Goal: Task Accomplishment & Management: Use online tool/utility

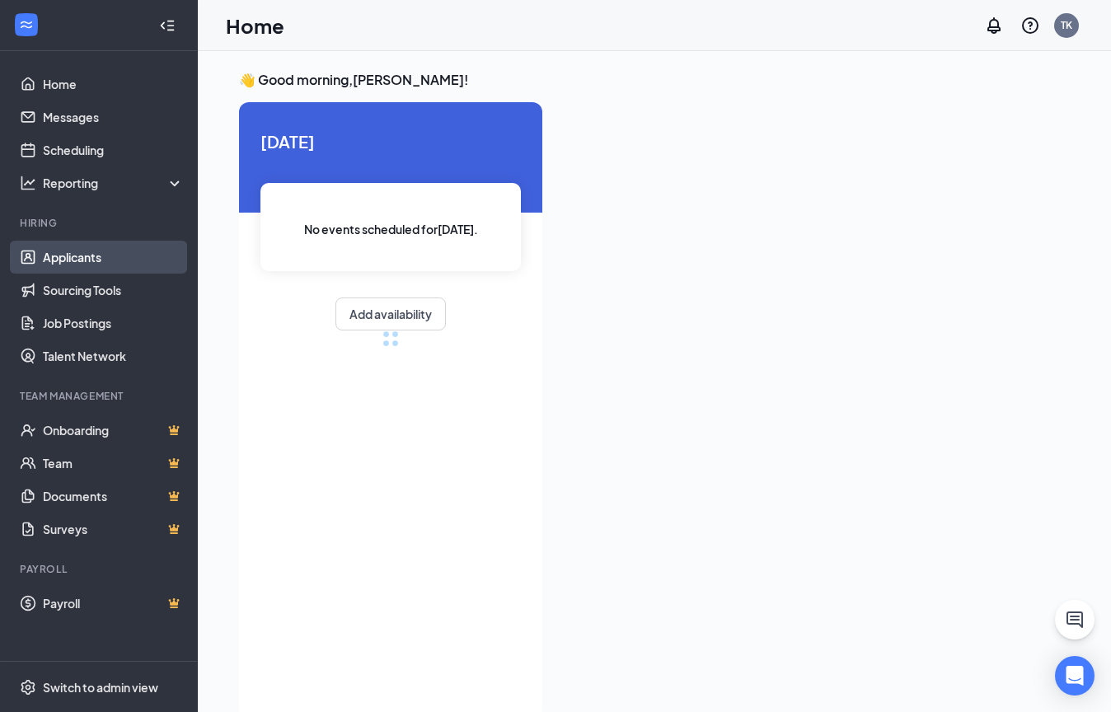
click at [133, 265] on link "Applicants" at bounding box center [113, 257] width 141 height 33
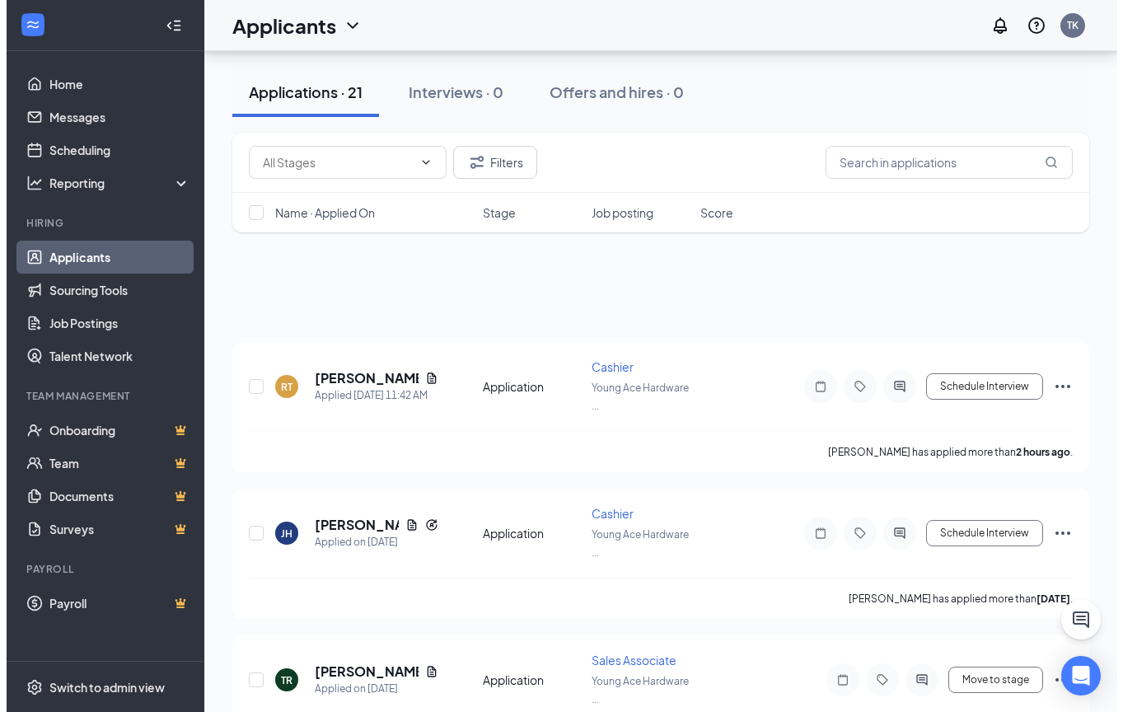
scroll to position [165, 0]
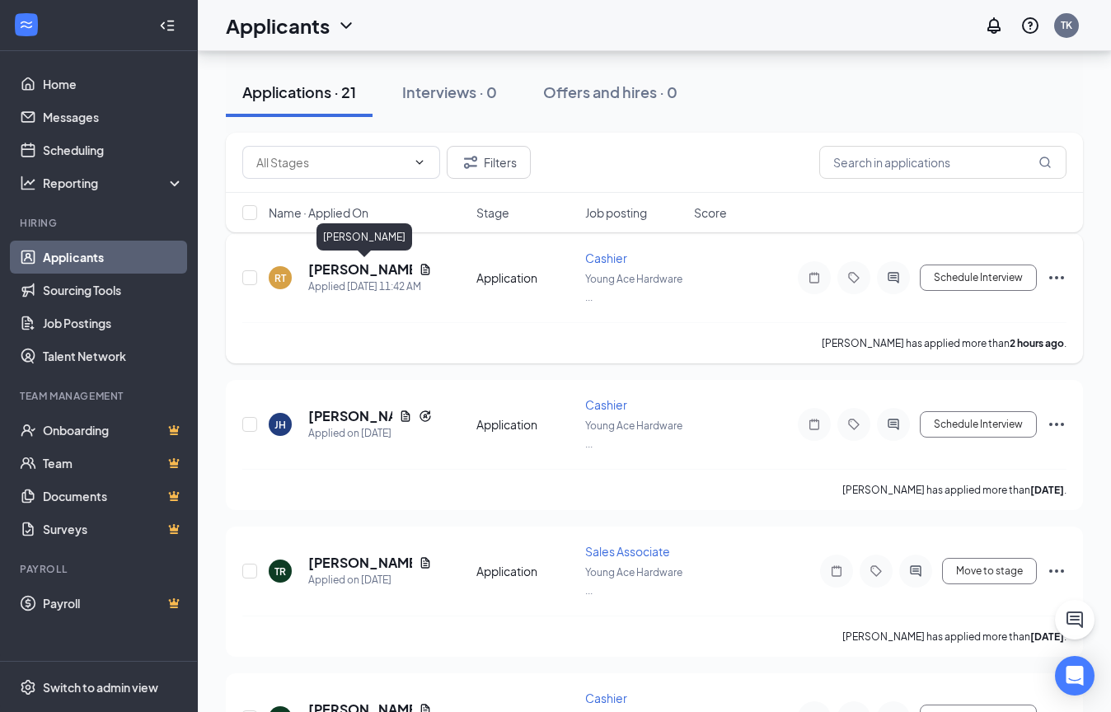
click at [350, 277] on h5 "[PERSON_NAME]" at bounding box center [360, 269] width 104 height 18
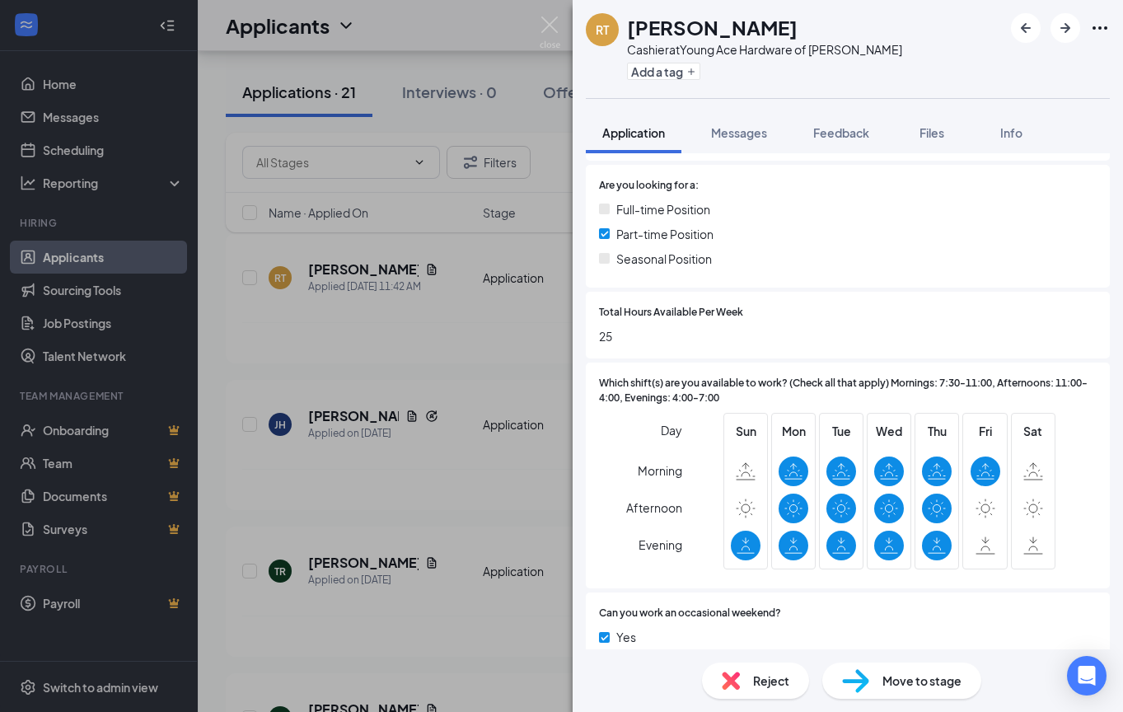
scroll to position [412, 0]
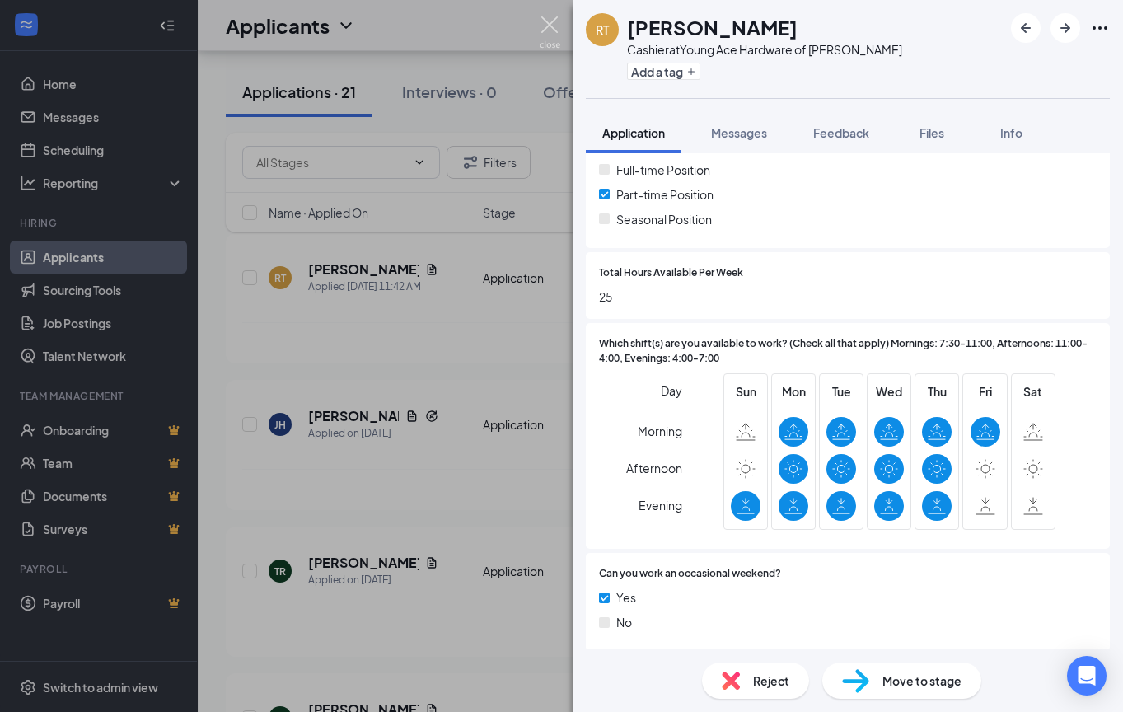
click at [555, 28] on img at bounding box center [550, 32] width 21 height 32
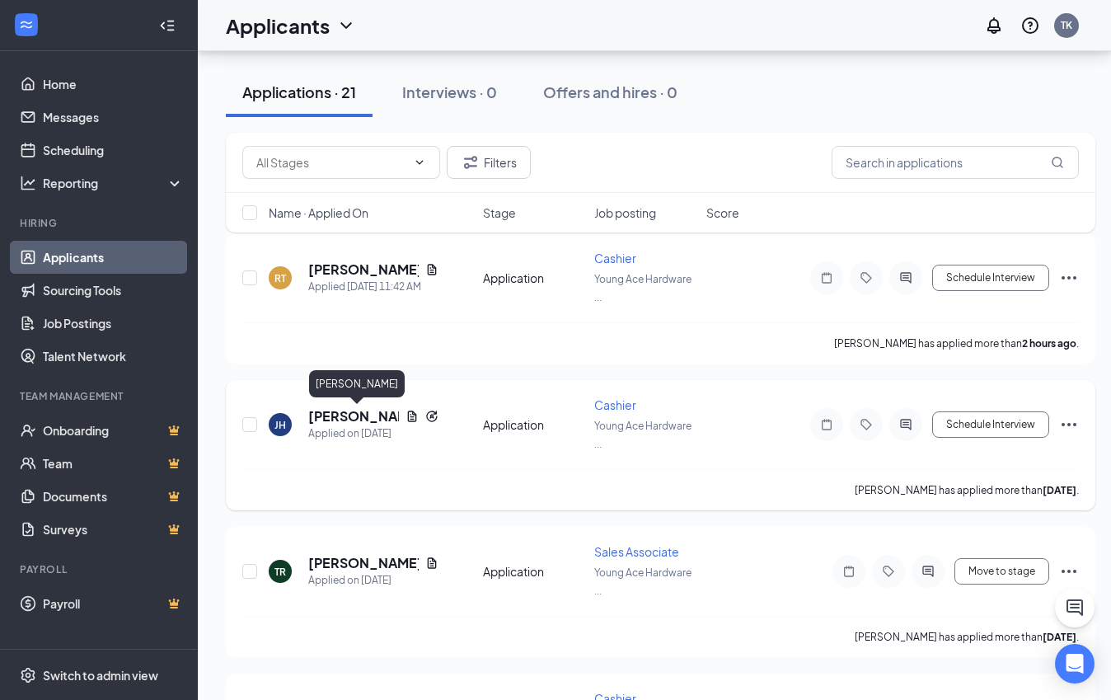
click at [342, 415] on h5 "[PERSON_NAME]" at bounding box center [353, 416] width 91 height 18
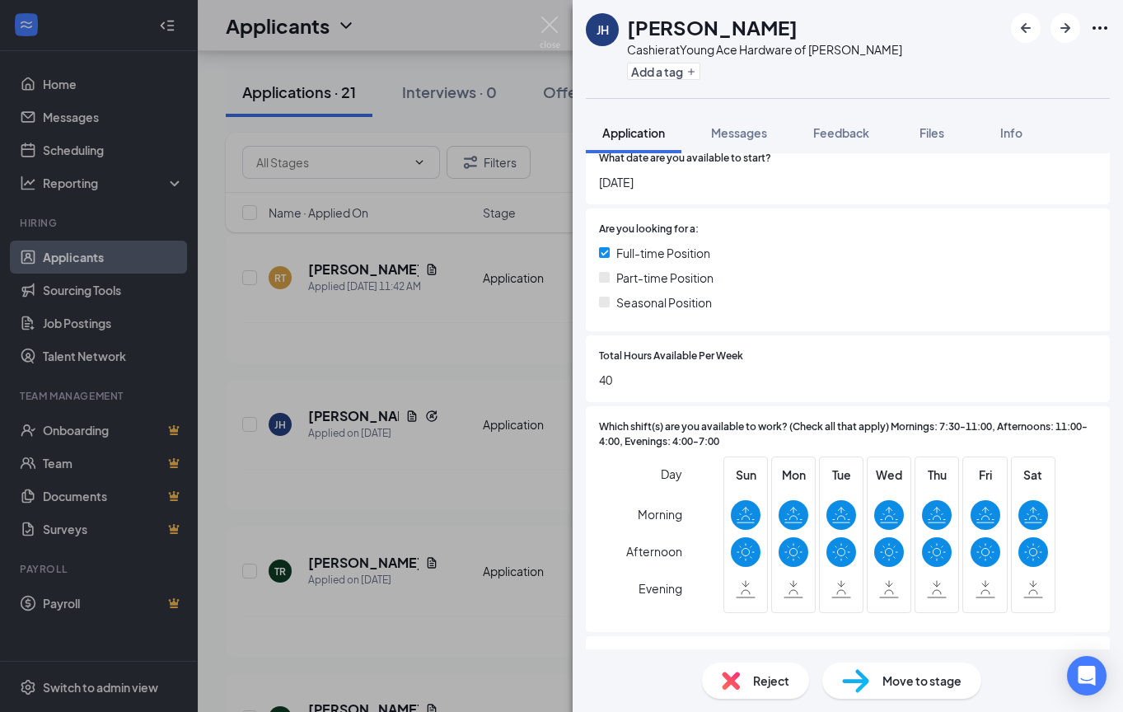
scroll to position [412, 0]
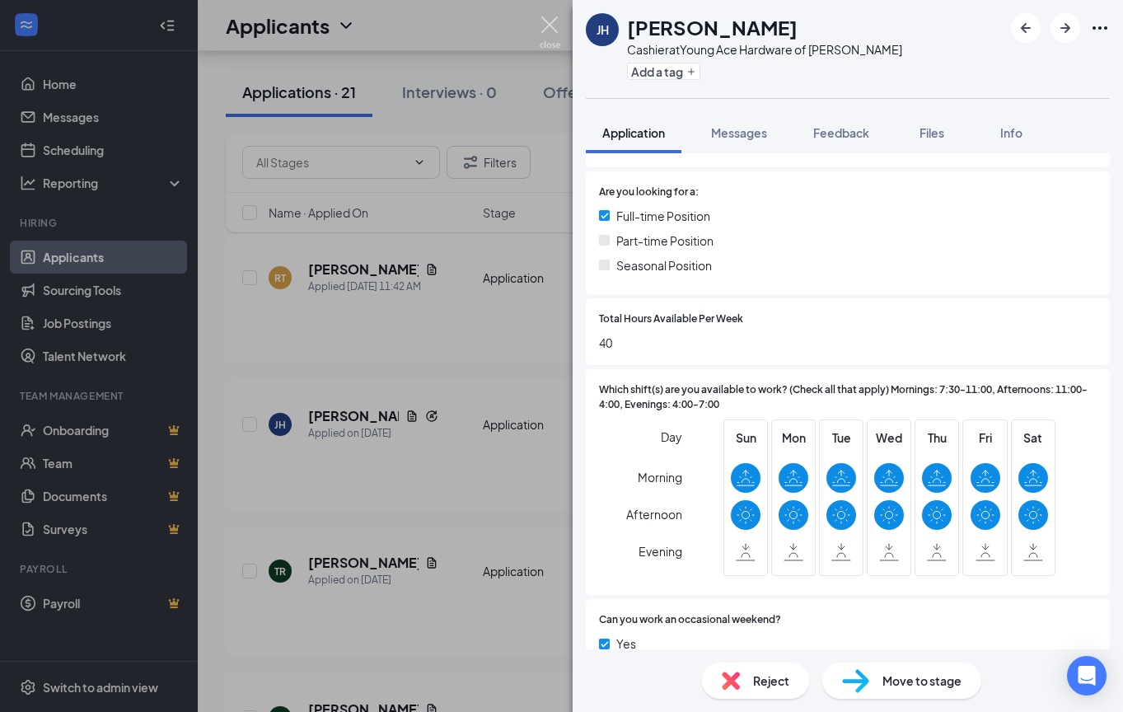
click at [557, 38] on img at bounding box center [550, 32] width 21 height 32
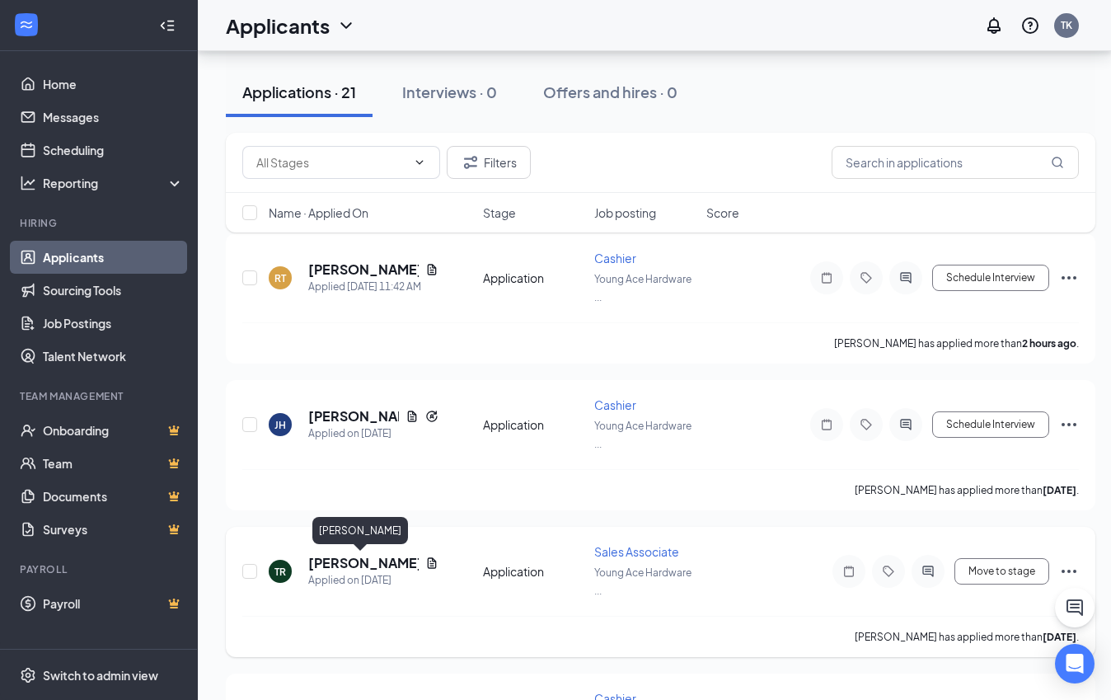
click at [354, 558] on h5 "[PERSON_NAME]" at bounding box center [363, 563] width 110 height 18
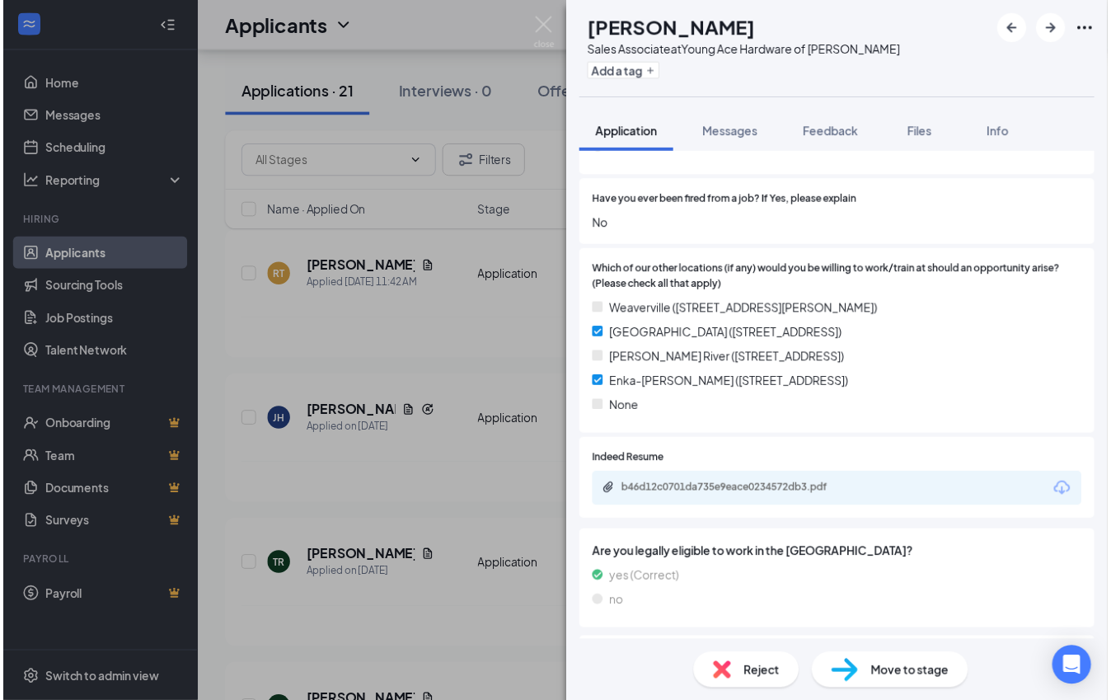
scroll to position [989, 0]
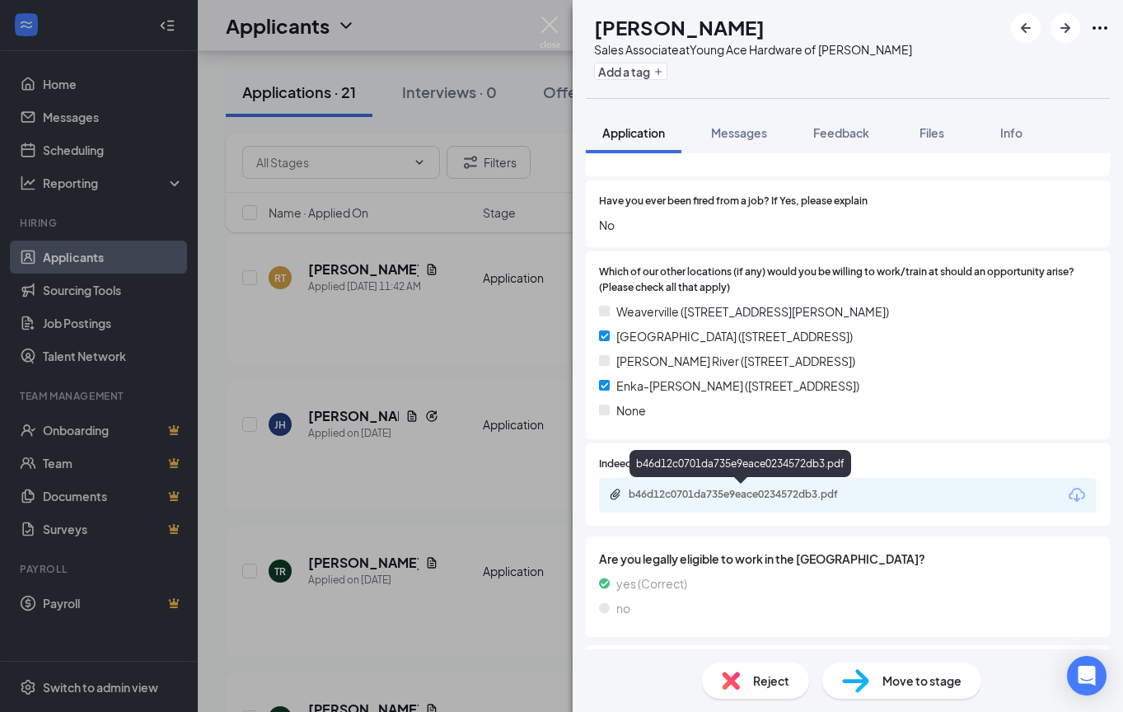
click at [864, 494] on div "b46d12c0701da735e9eace0234572db3.pdf" at bounding box center [742, 494] width 267 height 13
click at [457, 292] on div "TR [PERSON_NAME] Sales Associate at Young Ace Hardware of Enka-[PERSON_NAME] Ad…" at bounding box center [561, 356] width 1123 height 712
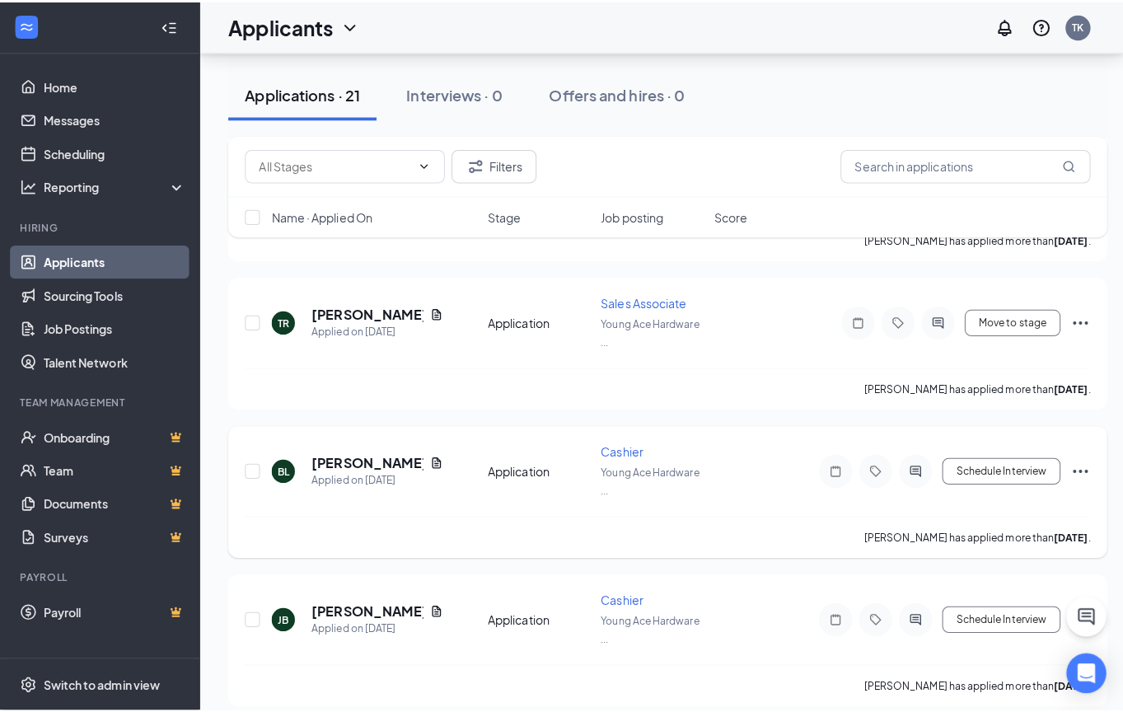
scroll to position [412, 0]
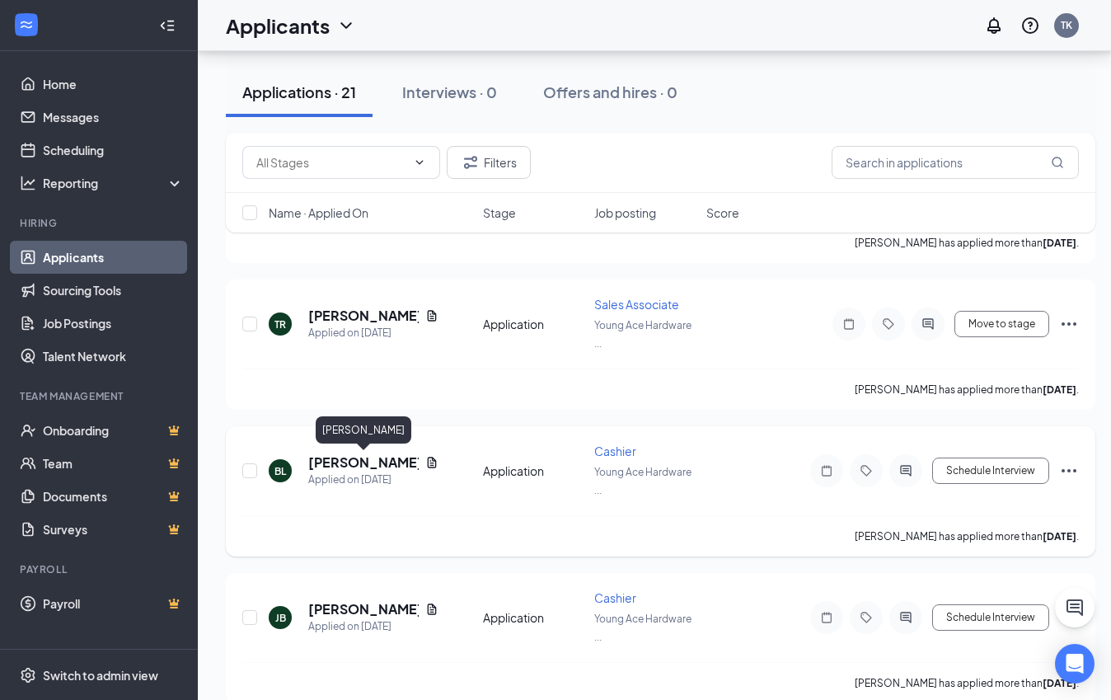
click at [382, 466] on h5 "[PERSON_NAME]" at bounding box center [363, 462] width 110 height 18
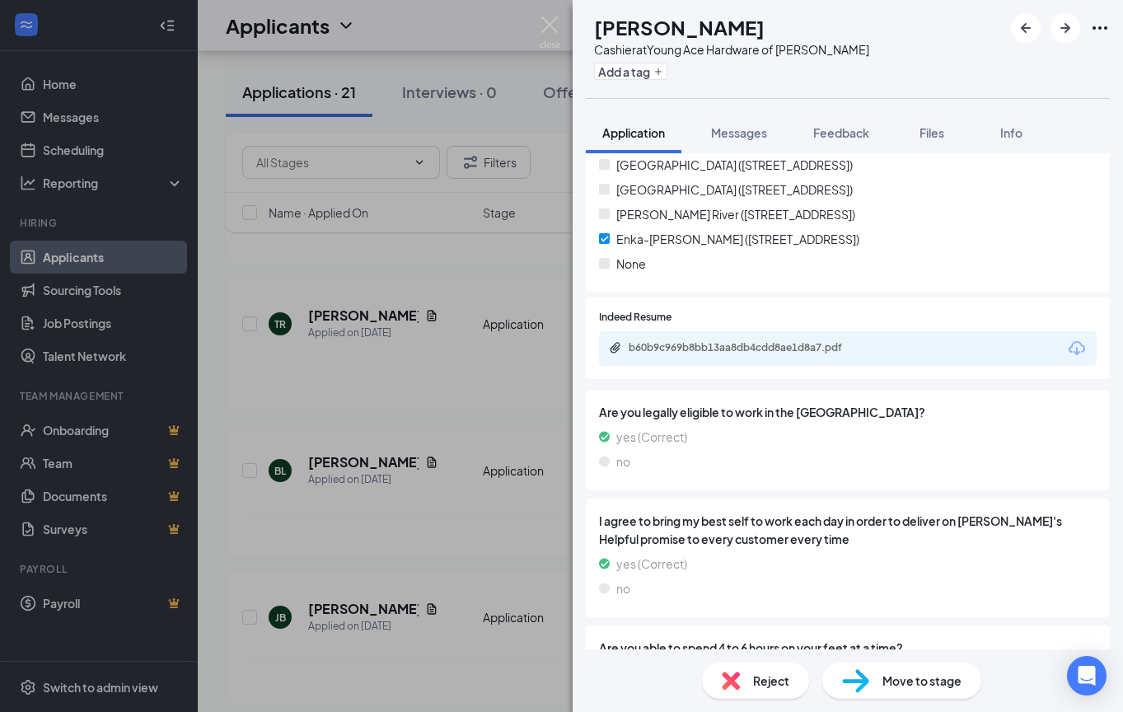
scroll to position [1236, 0]
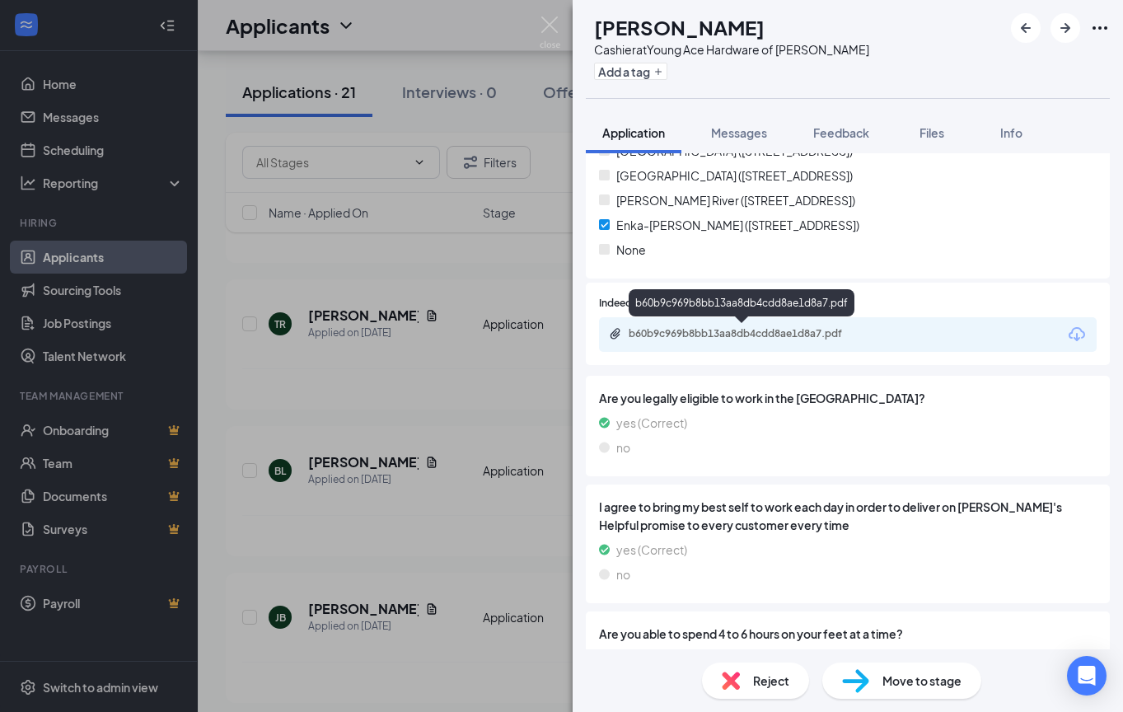
click at [841, 340] on div "b60b9c969b8bb13aa8db4cdd8ae1d8a7.pdf" at bounding box center [744, 333] width 231 height 13
click at [497, 316] on div "BL [PERSON_NAME] Cashier at Young Ace Hardware of Enka-[PERSON_NAME] Add a tag …" at bounding box center [561, 356] width 1123 height 712
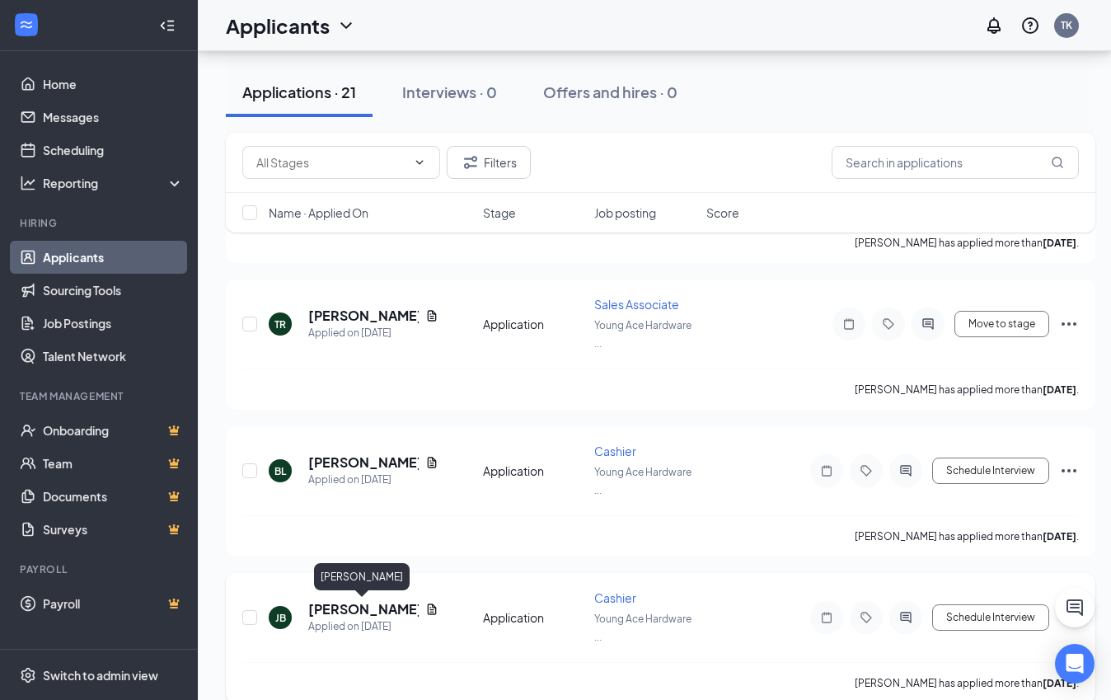
click at [348, 605] on h5 "[PERSON_NAME]" at bounding box center [363, 609] width 110 height 18
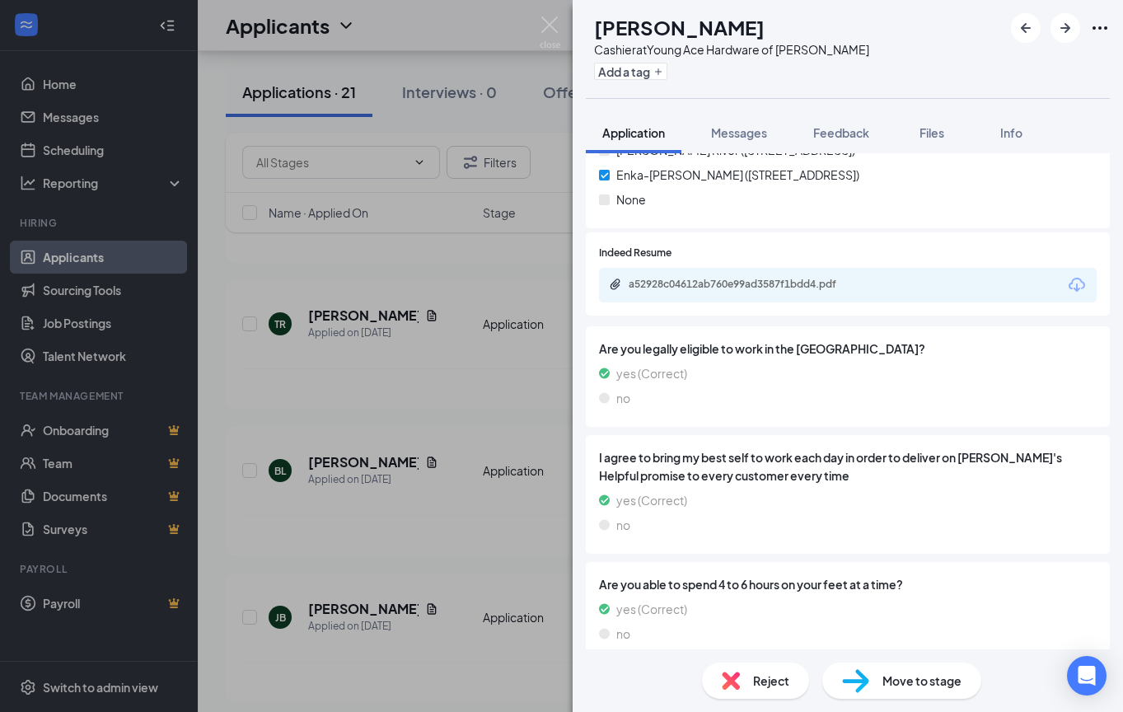
scroll to position [1374, 0]
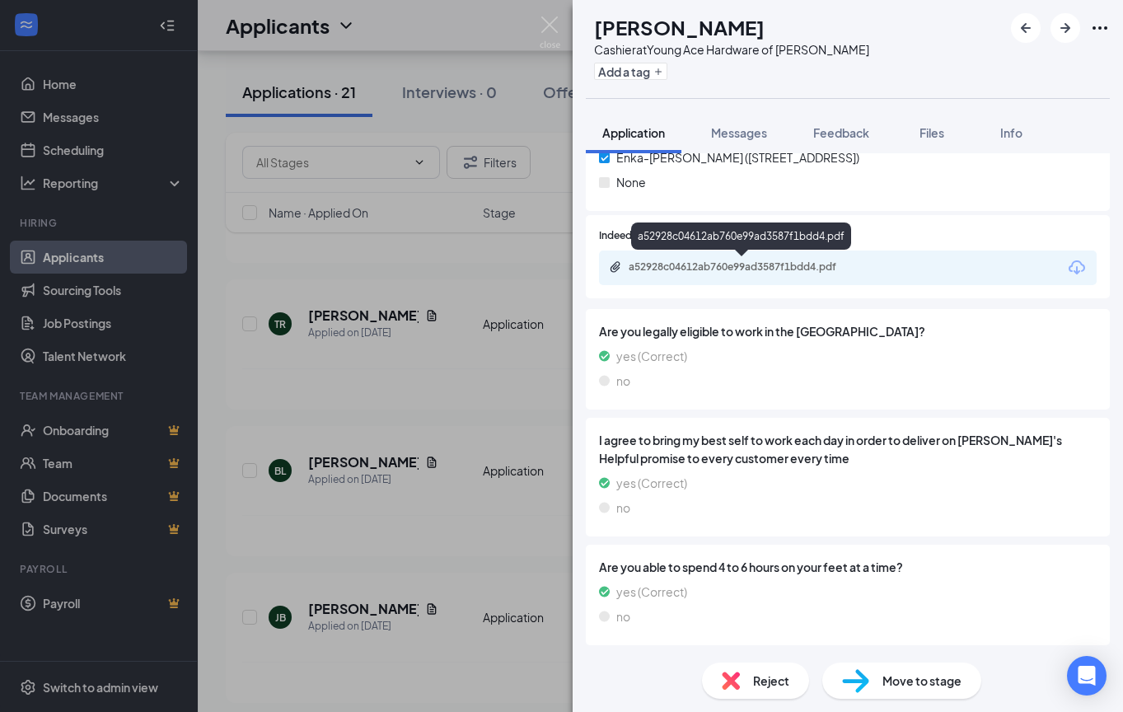
click at [824, 272] on div "a52928c04612ab760e99ad3587f1bdd4.pdf" at bounding box center [744, 266] width 231 height 13
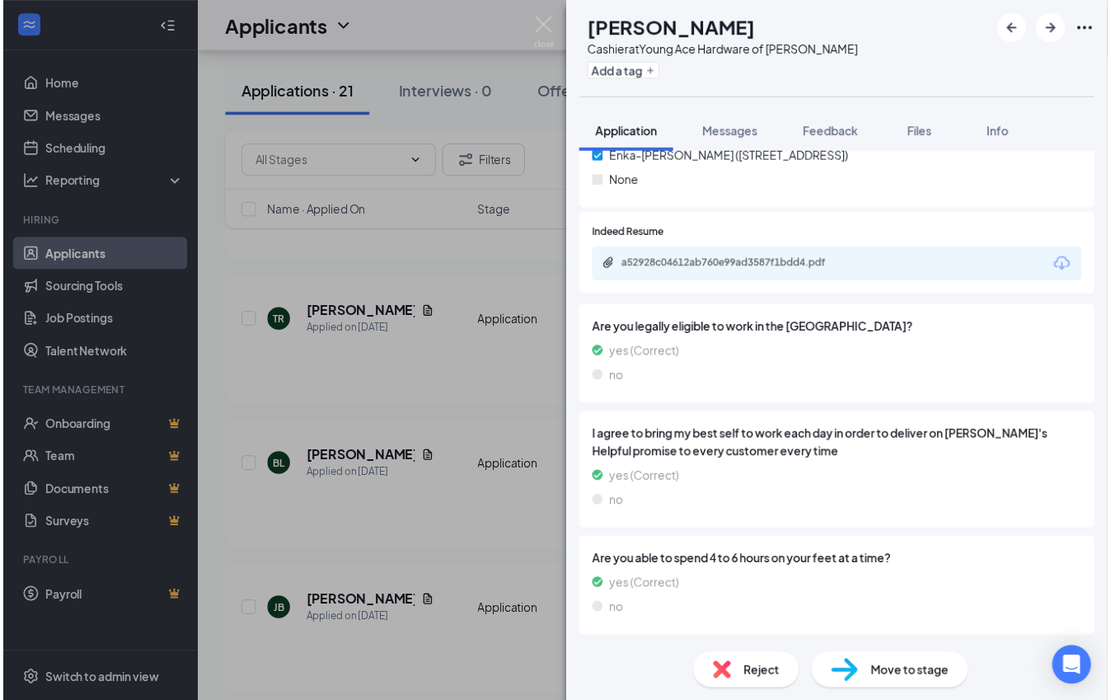
scroll to position [1368, 0]
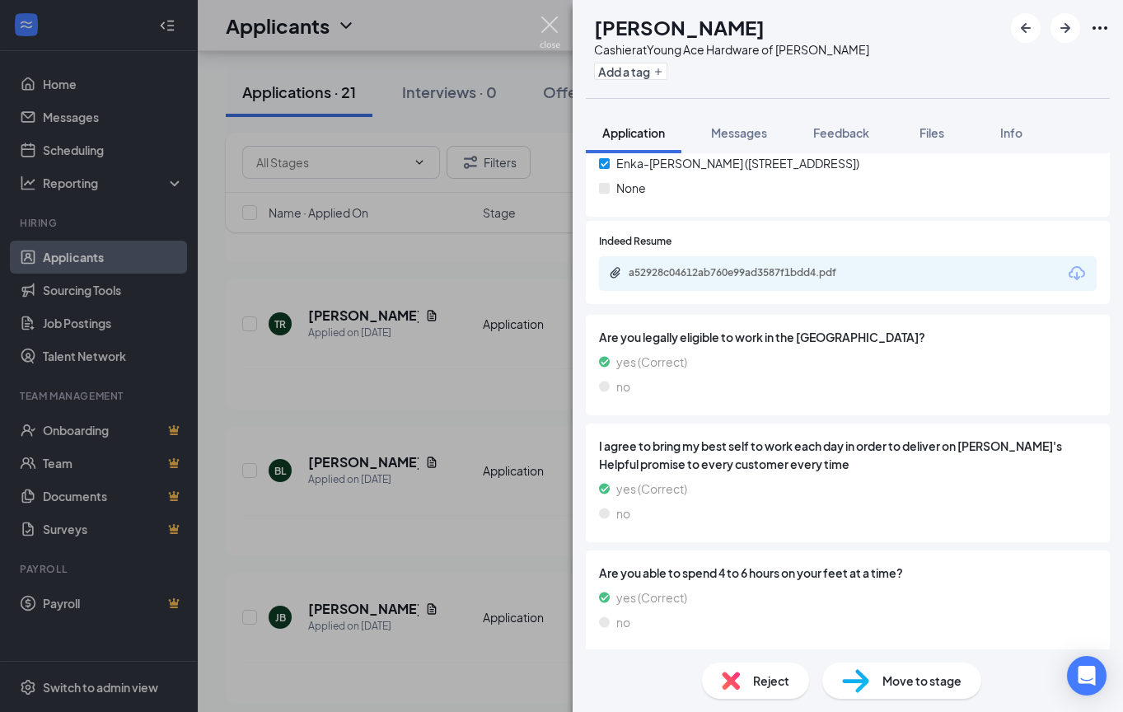
click at [544, 22] on img at bounding box center [550, 32] width 21 height 32
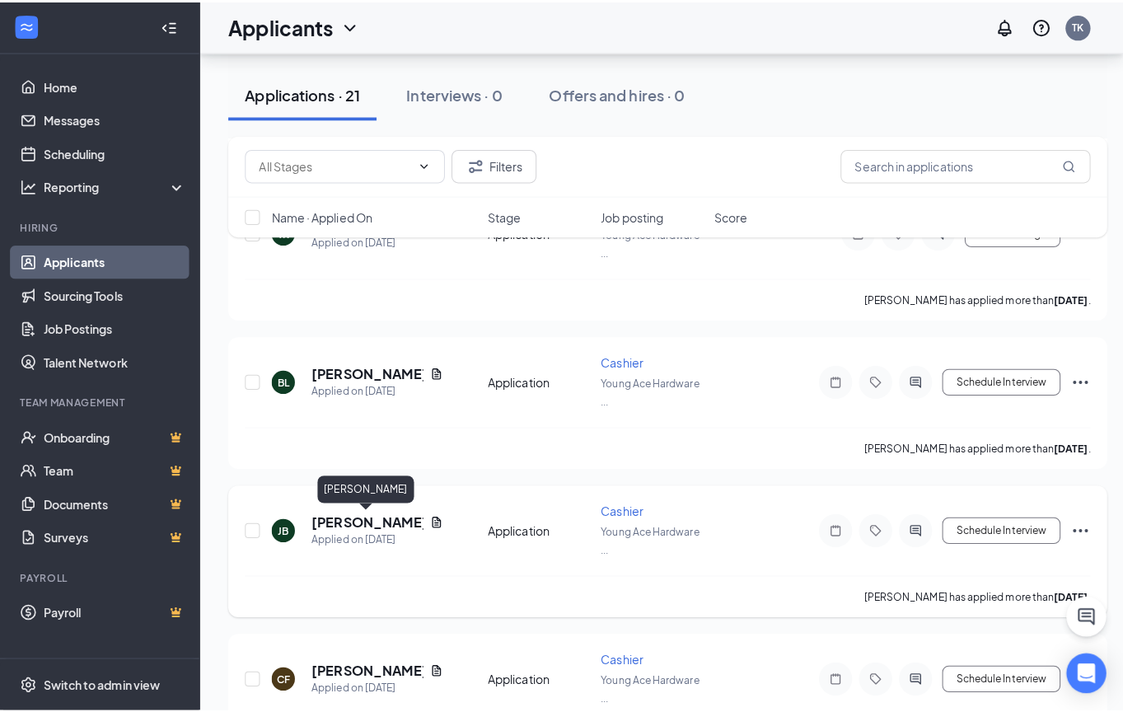
scroll to position [577, 0]
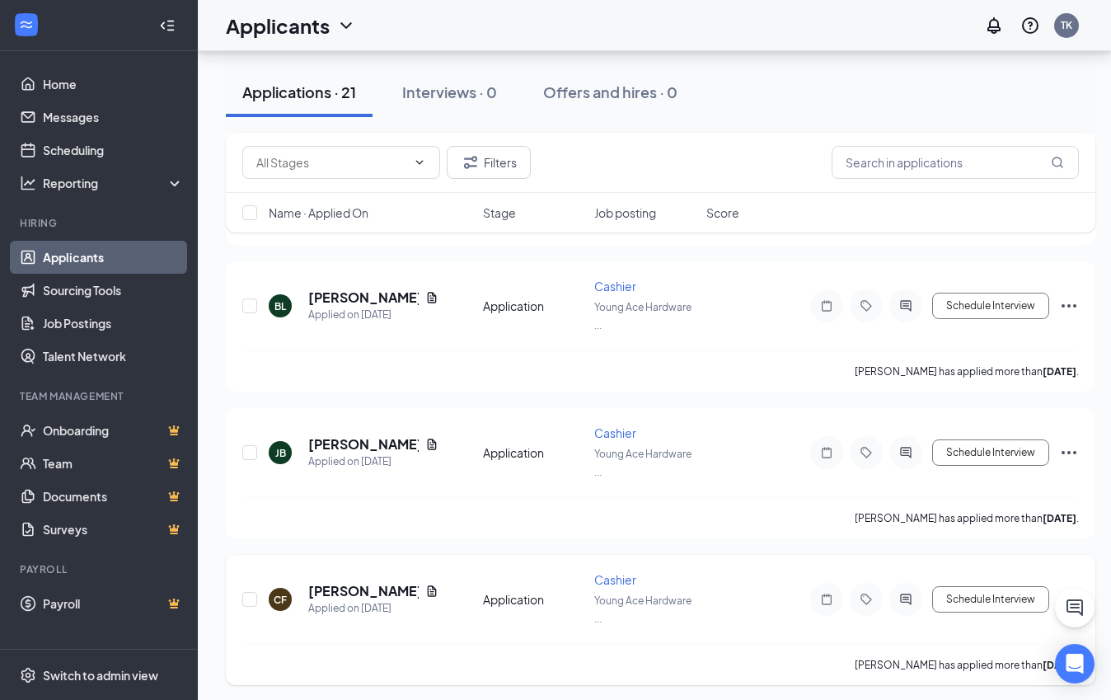
click at [341, 579] on div "CF [PERSON_NAME] Applied on [DATE] Application Cashier Young Ace Hardware ... S…" at bounding box center [660, 607] width 836 height 73
click at [343, 584] on h5 "[PERSON_NAME]" at bounding box center [363, 591] width 110 height 18
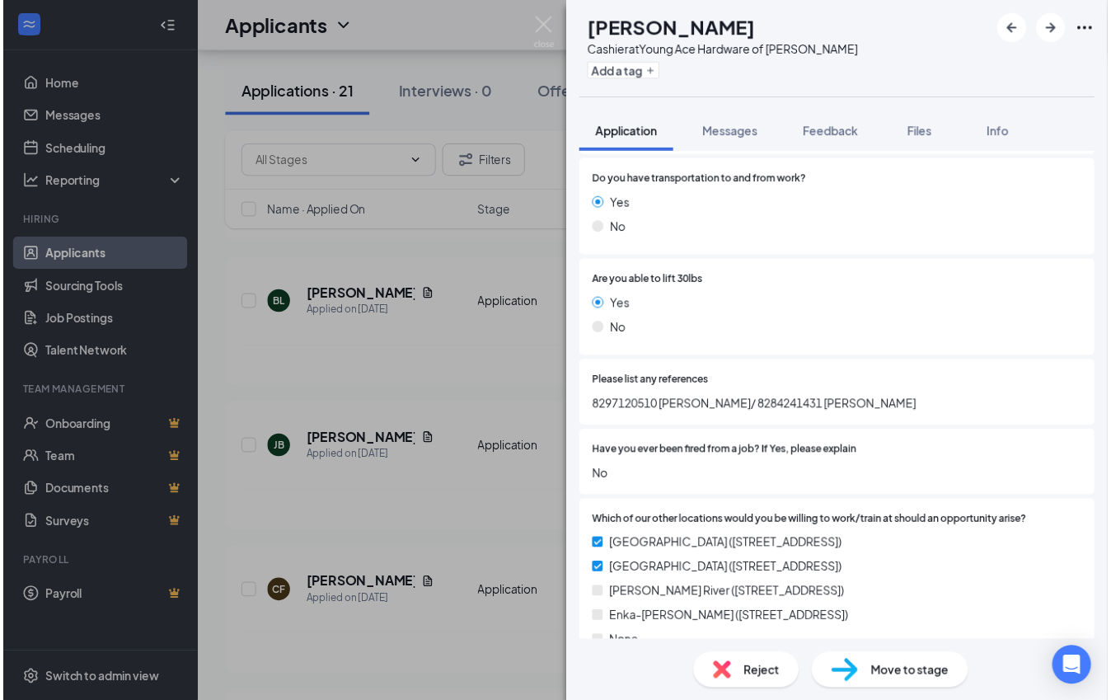
scroll to position [1236, 0]
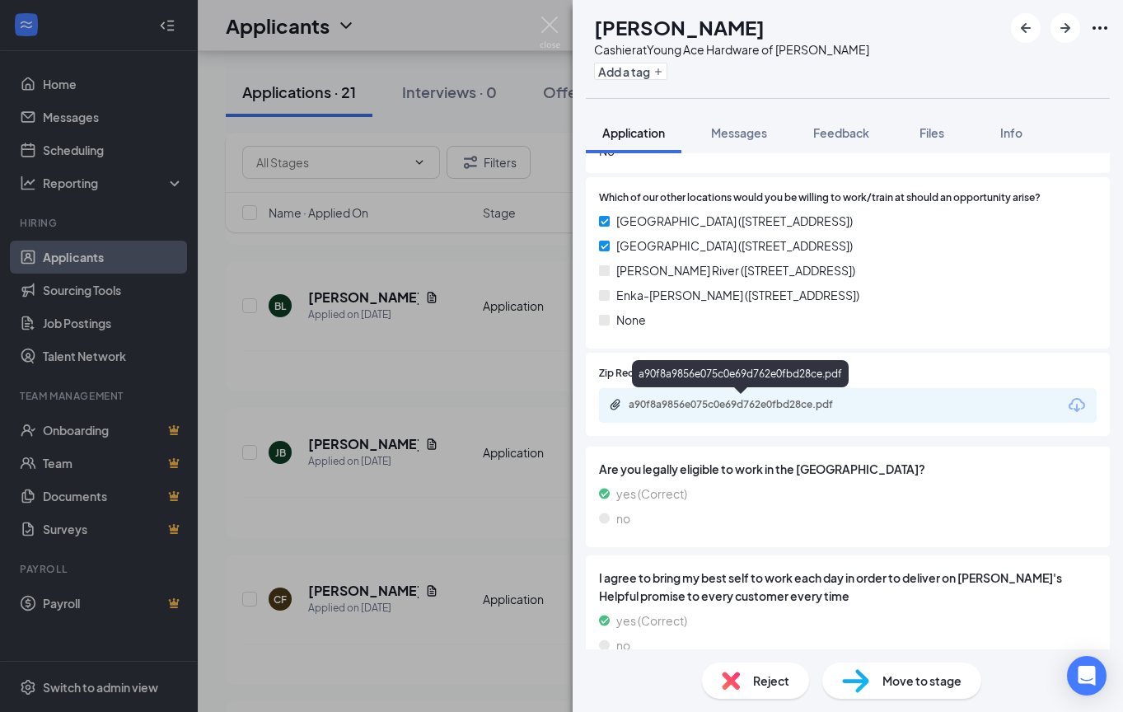
click at [832, 407] on div "a90f8a9856e075c0e69d762e0fbd28ce.pdf" at bounding box center [744, 404] width 231 height 13
click at [473, 443] on div "CF [PERSON_NAME] Cashier at Young Ace Hardware of Enka-[PERSON_NAME] Add a tag …" at bounding box center [561, 356] width 1123 height 712
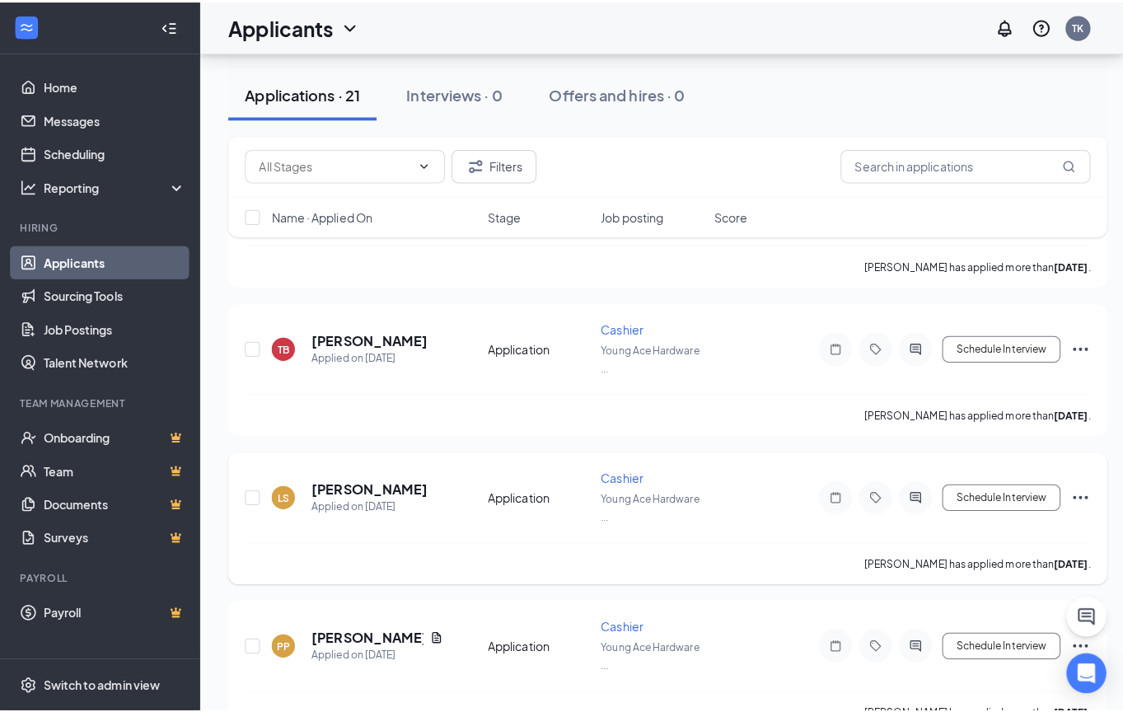
scroll to position [989, 0]
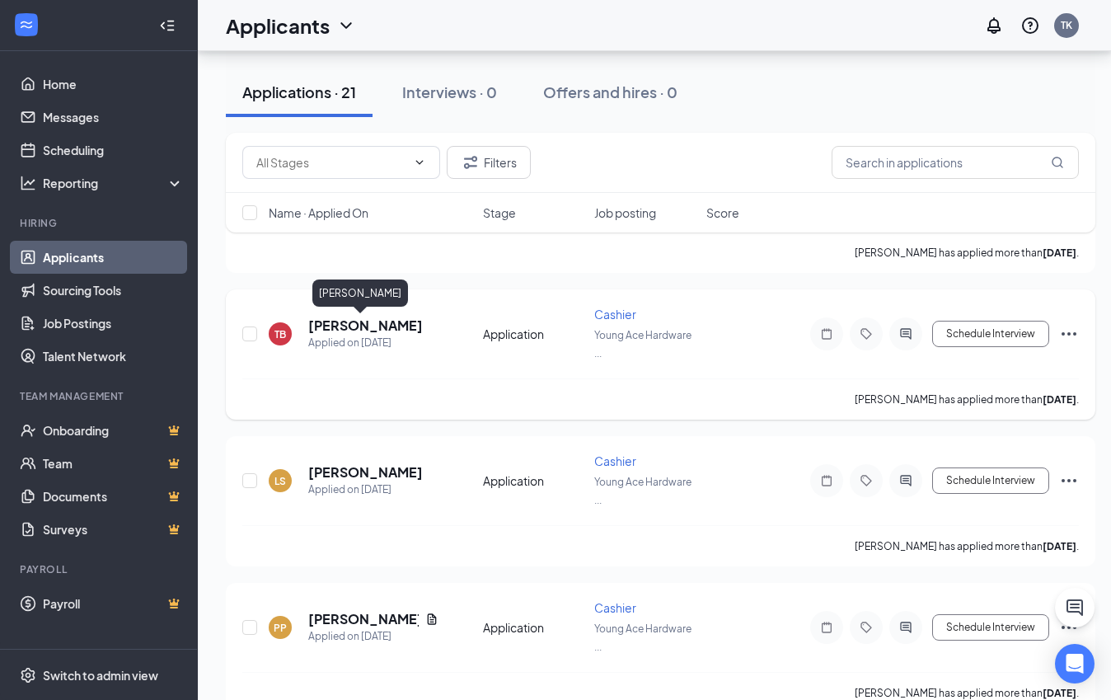
click at [357, 323] on h5 "[PERSON_NAME]" at bounding box center [365, 325] width 115 height 18
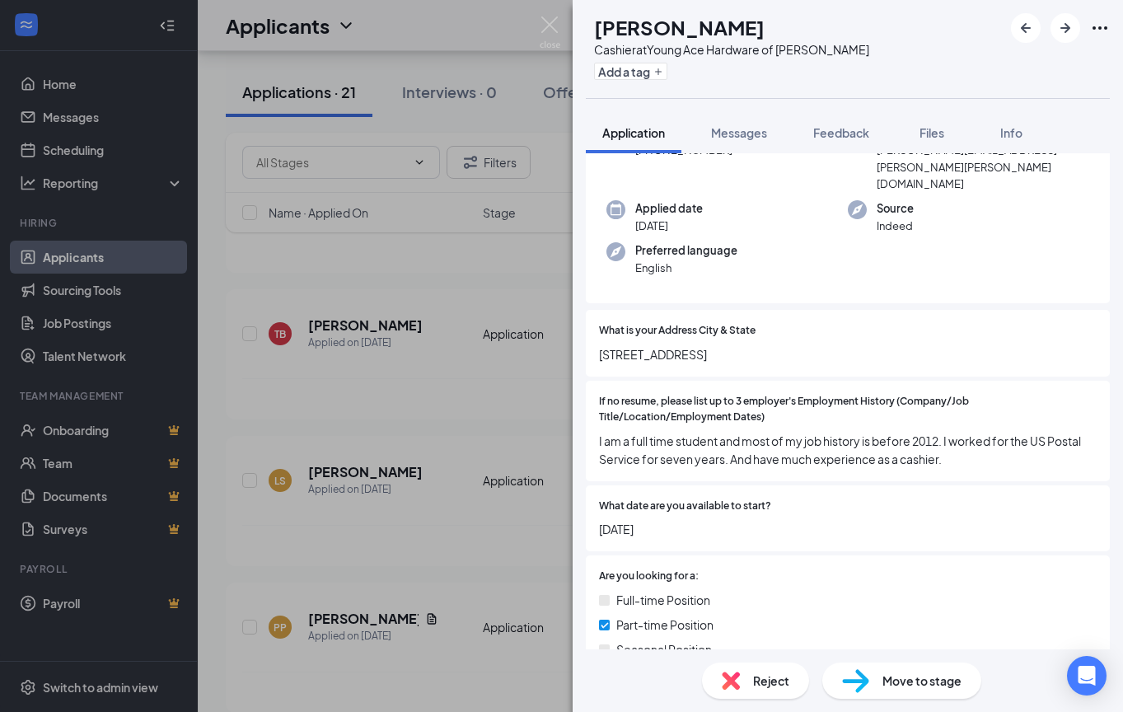
scroll to position [577, 0]
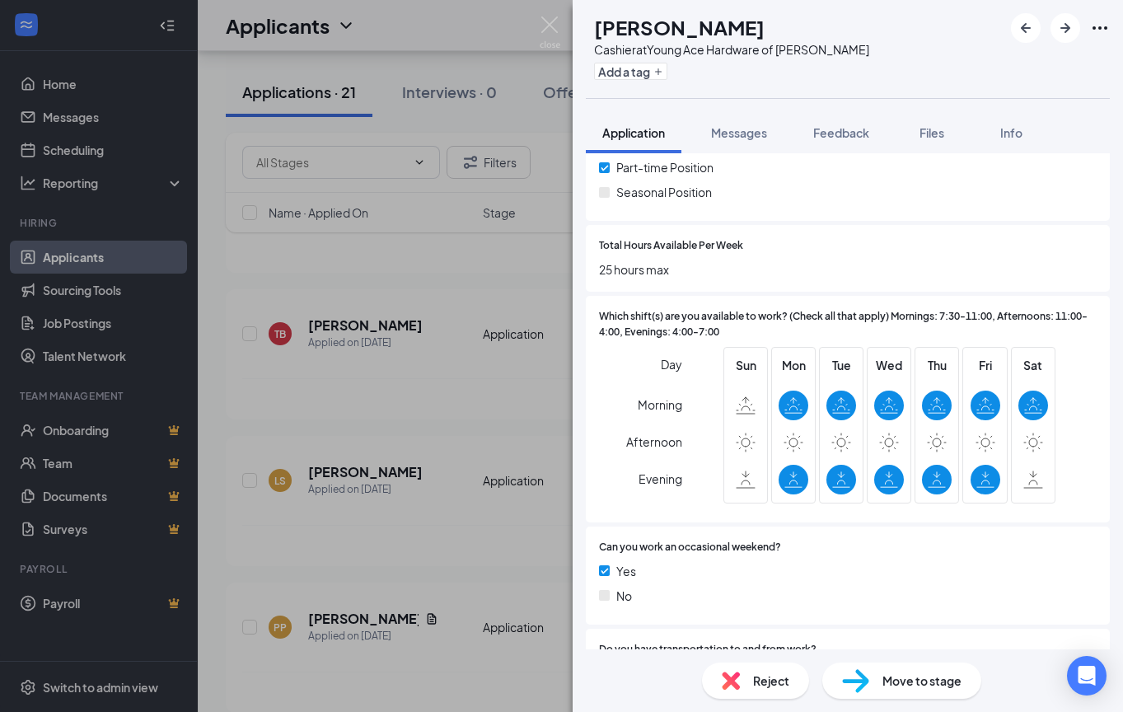
click at [519, 377] on div "TB [PERSON_NAME] Cashier at Young Ace Hardware of Enka-[PERSON_NAME] Add a tag …" at bounding box center [561, 356] width 1123 height 712
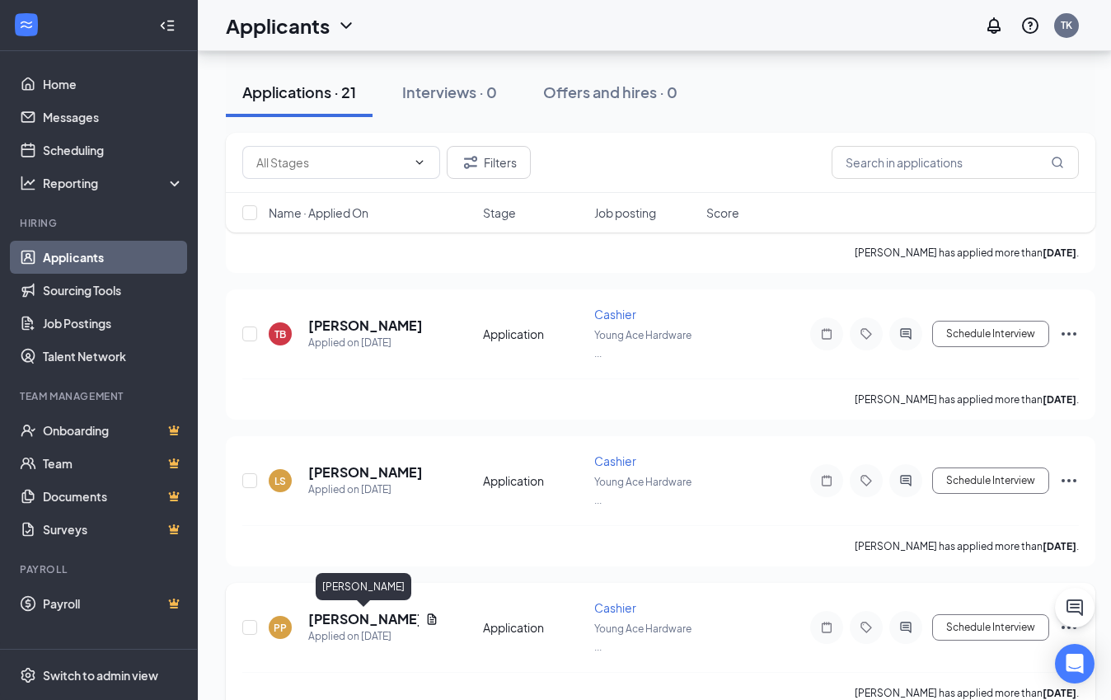
click at [347, 614] on h5 "[PERSON_NAME]" at bounding box center [363, 619] width 110 height 18
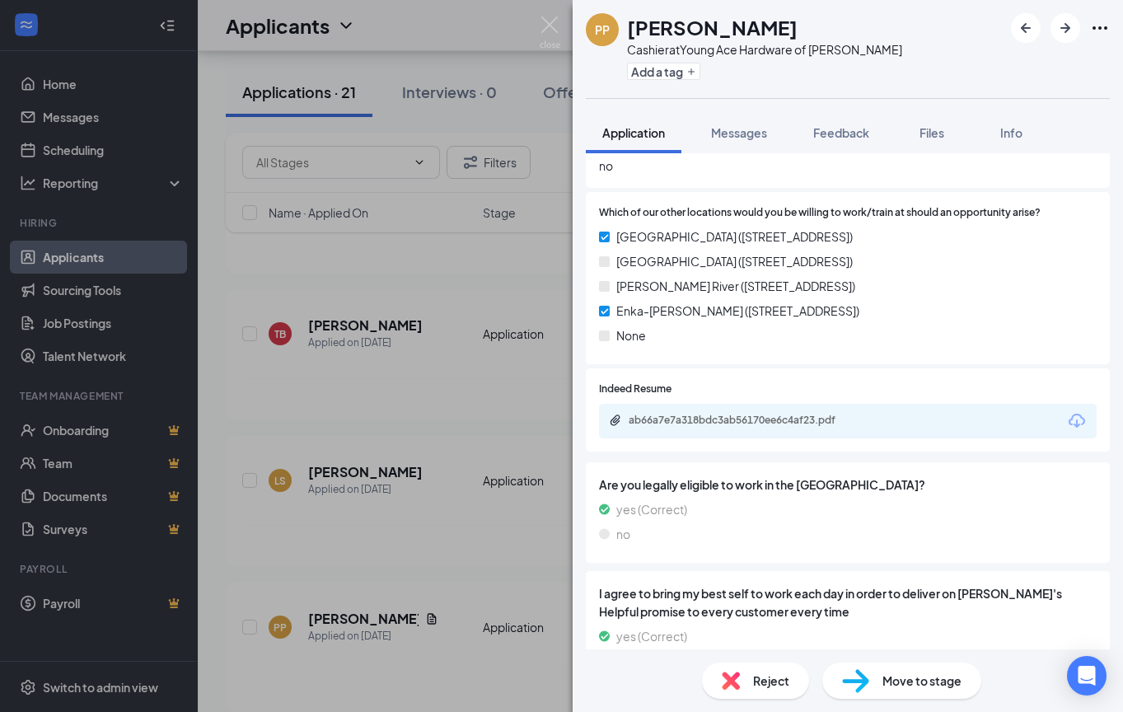
scroll to position [1389, 0]
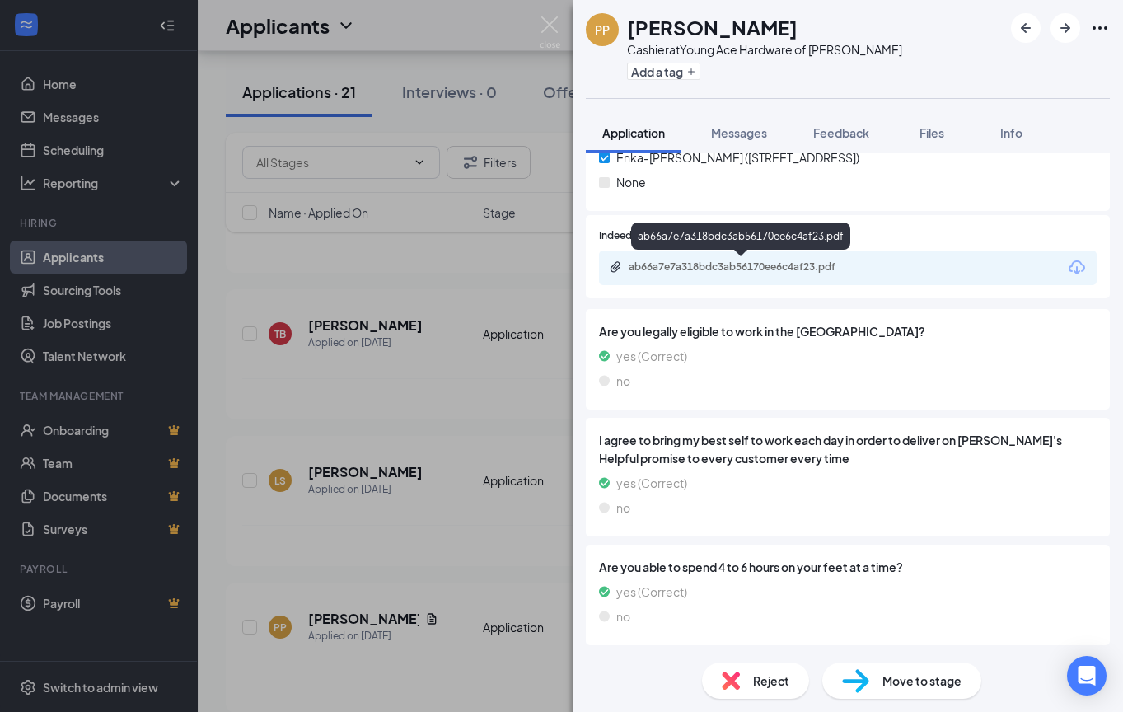
click at [808, 267] on div "ab66a7e7a318bdc3ab56170ee6c4af23.pdf" at bounding box center [744, 266] width 231 height 13
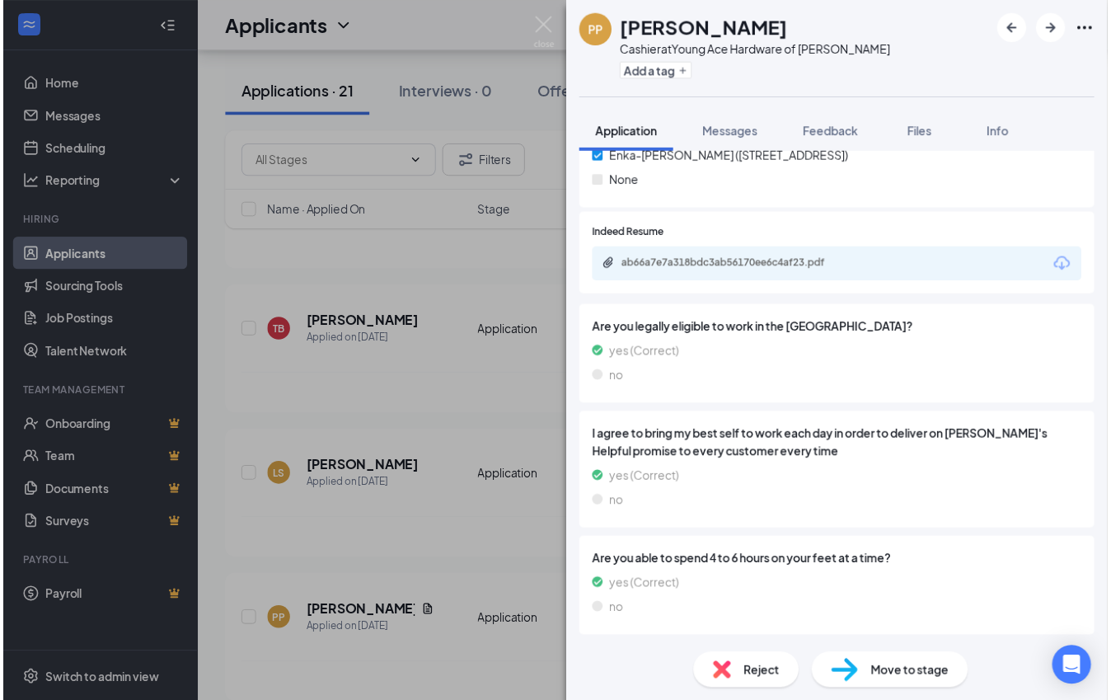
scroll to position [1383, 0]
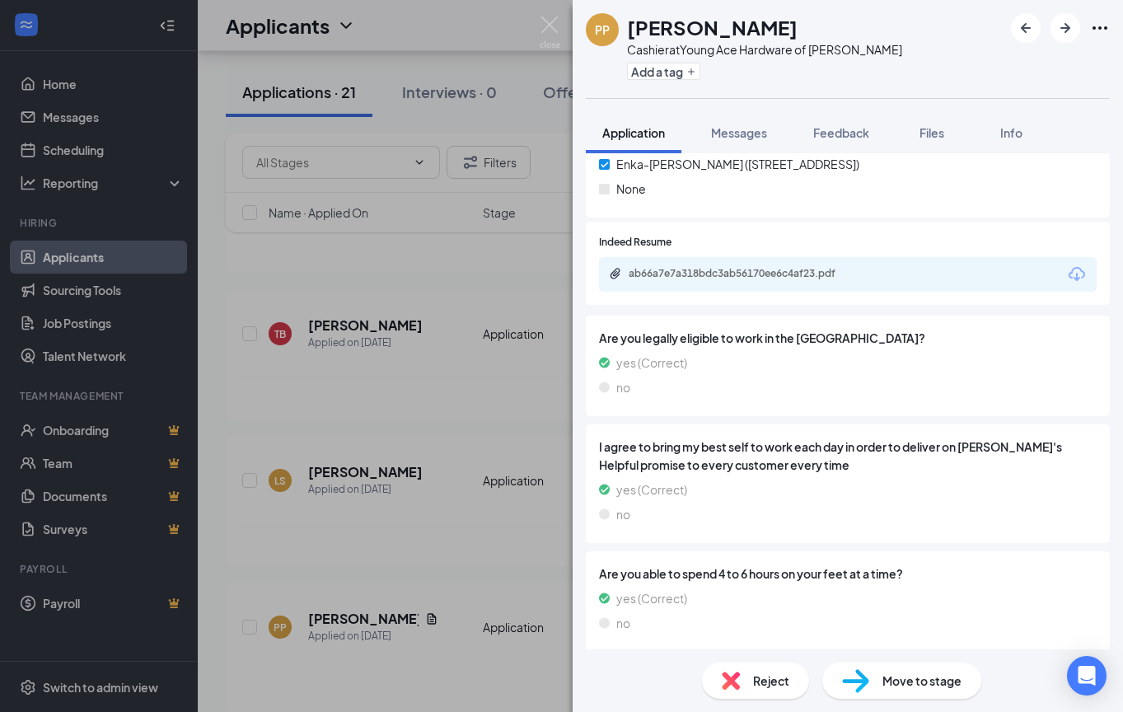
click at [411, 268] on div "PP [PERSON_NAME] Cashier at Young Ace Hardware of Enka-[PERSON_NAME] Add a tag …" at bounding box center [561, 356] width 1123 height 712
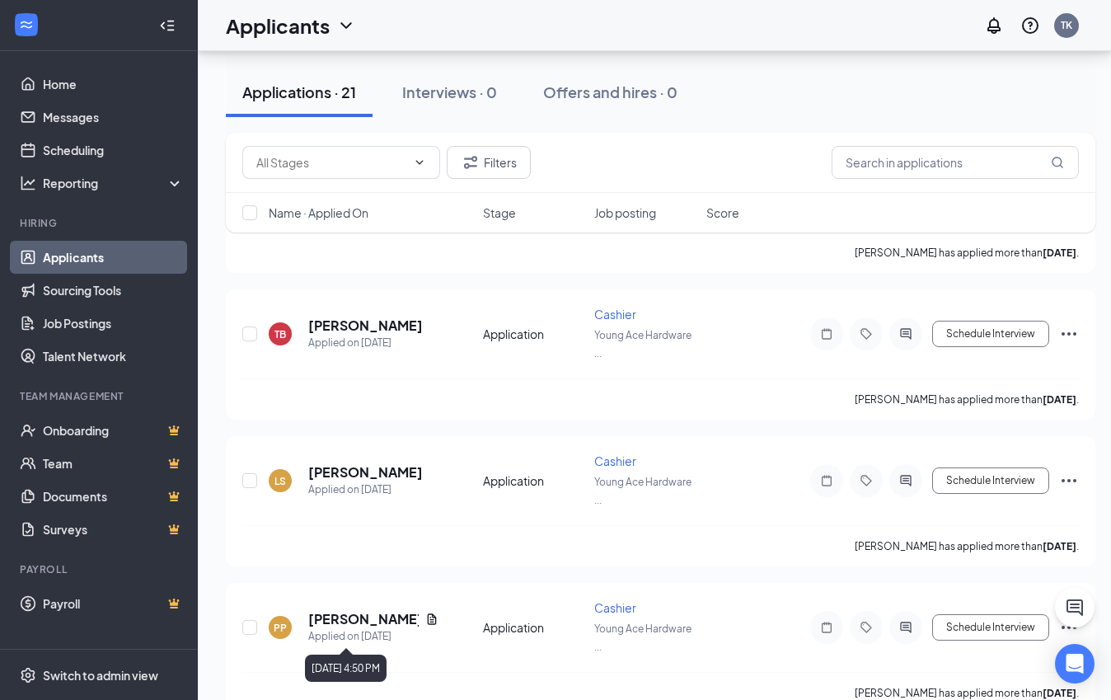
scroll to position [1319, 0]
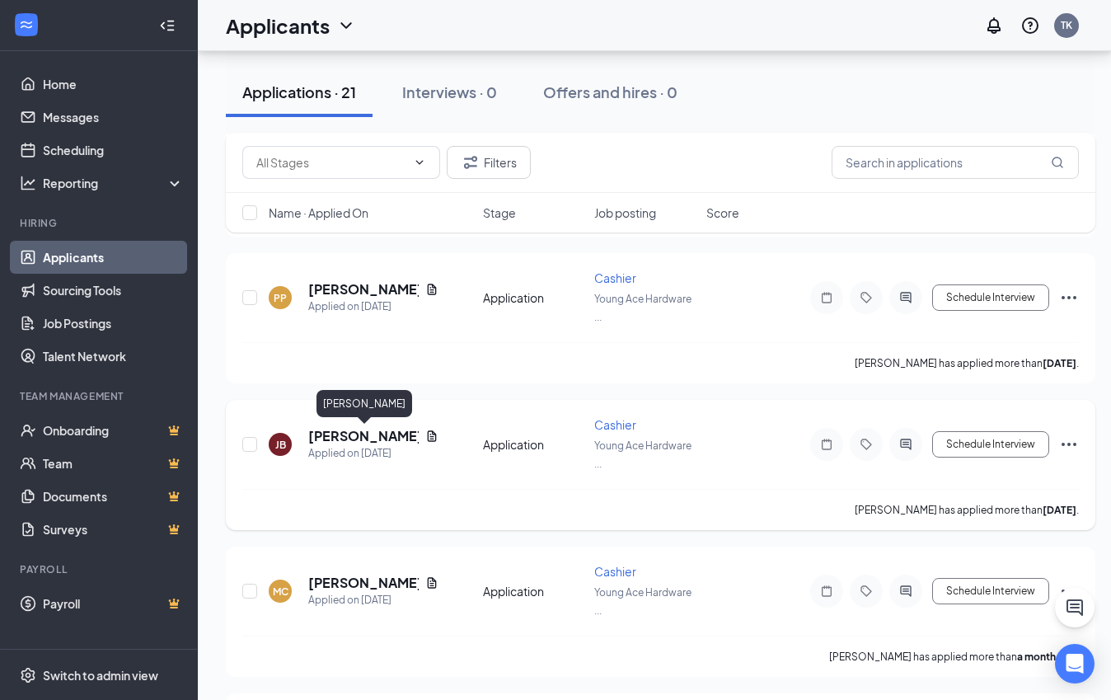
click at [380, 439] on h5 "[PERSON_NAME]" at bounding box center [363, 436] width 110 height 18
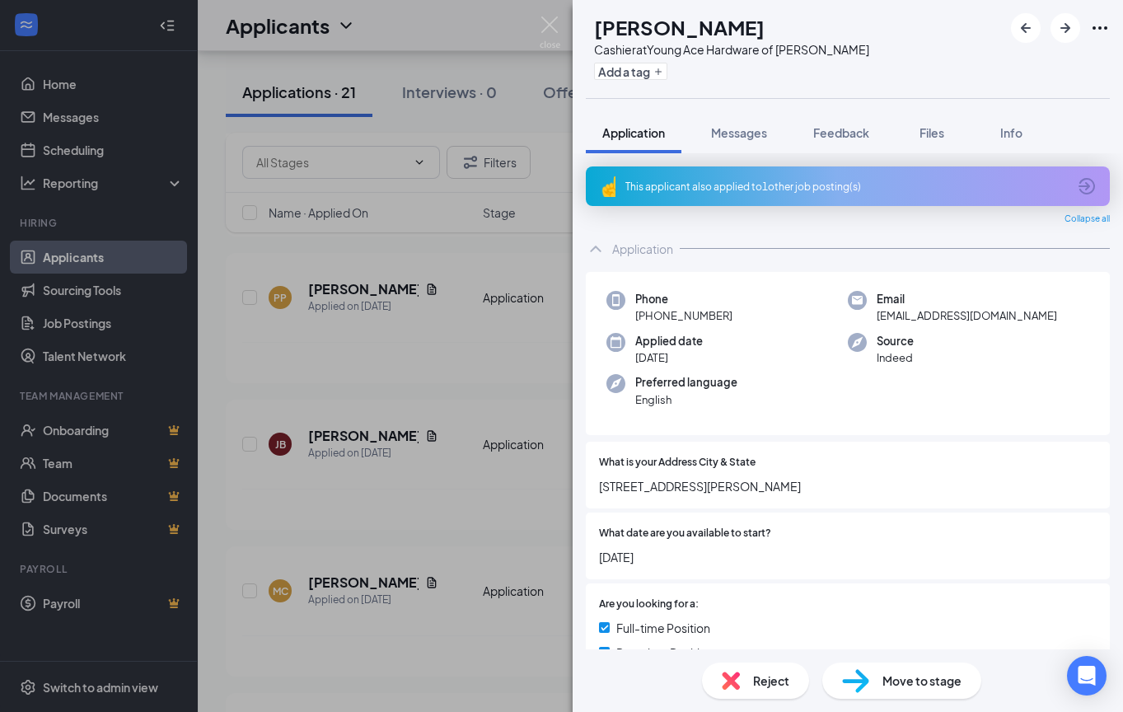
click at [424, 355] on div "[PERSON_NAME] Cashier at Young Ace Hardware of Enka-[PERSON_NAME] Add a tag App…" at bounding box center [561, 356] width 1123 height 712
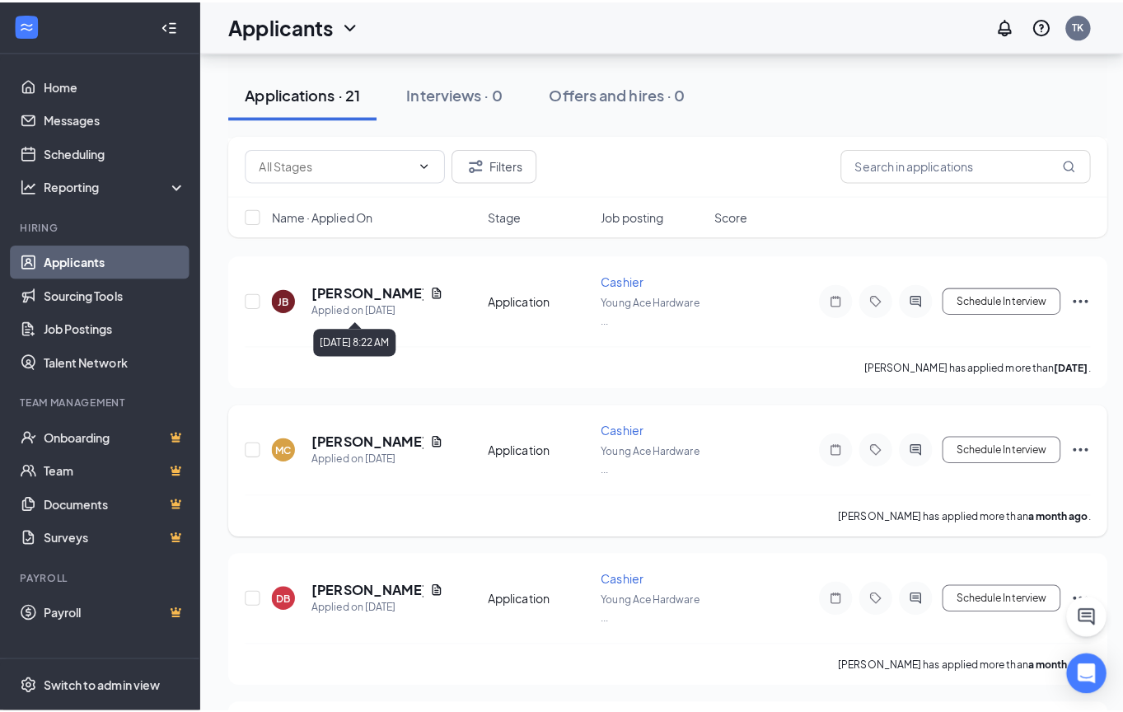
scroll to position [1483, 0]
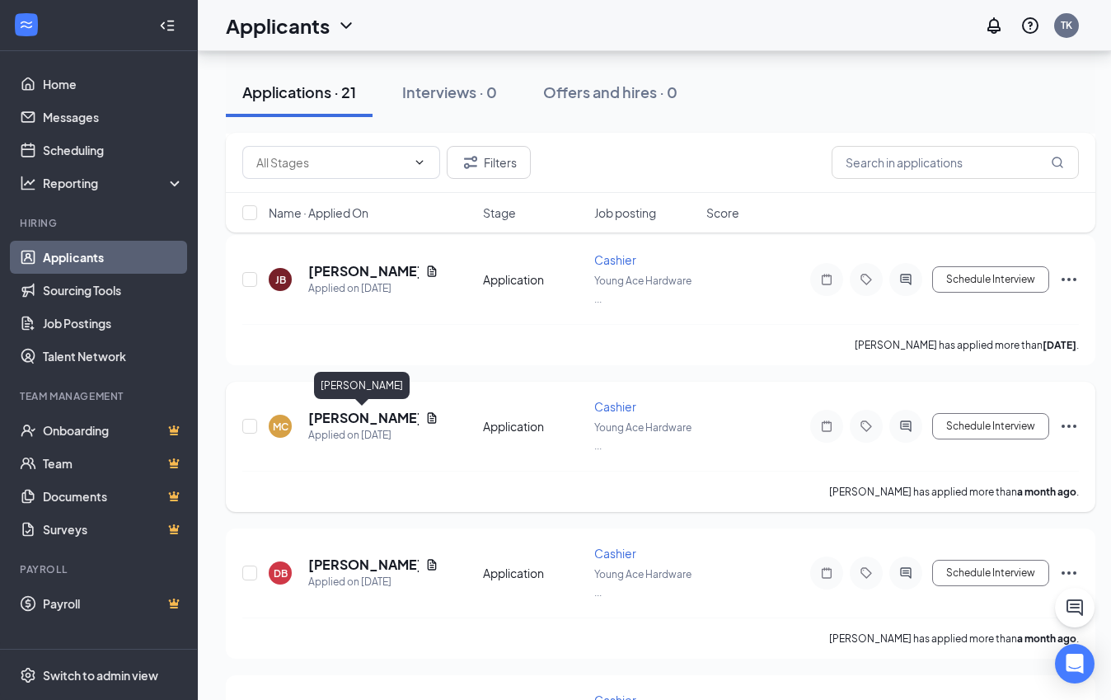
click at [347, 421] on h5 "[PERSON_NAME]" at bounding box center [363, 418] width 110 height 18
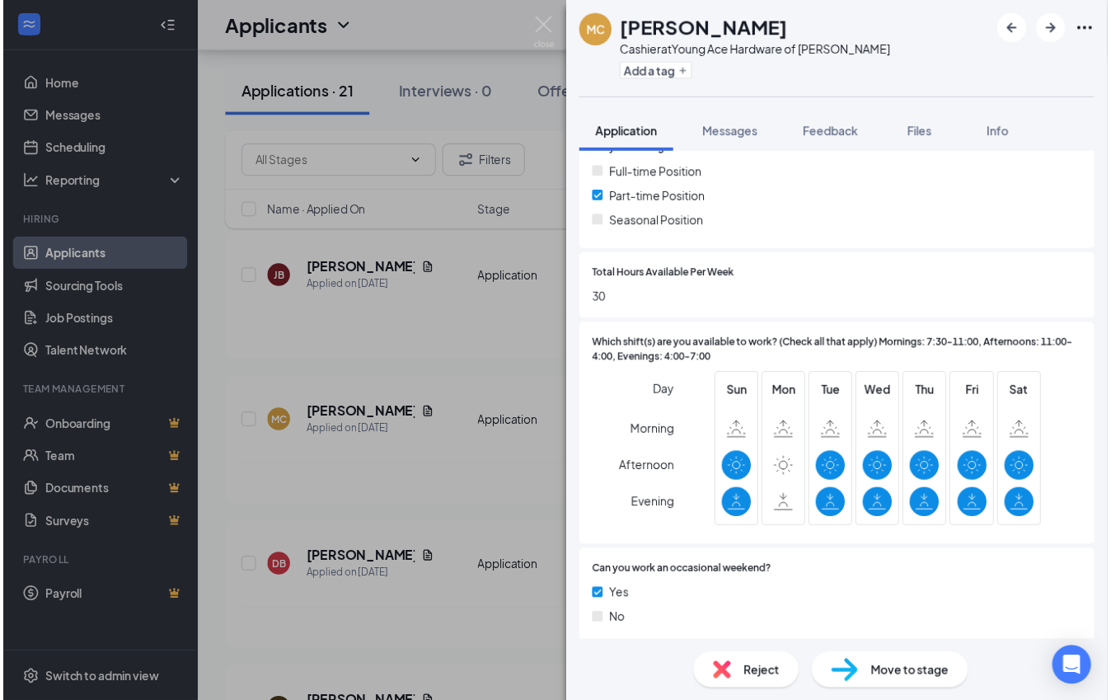
scroll to position [412, 0]
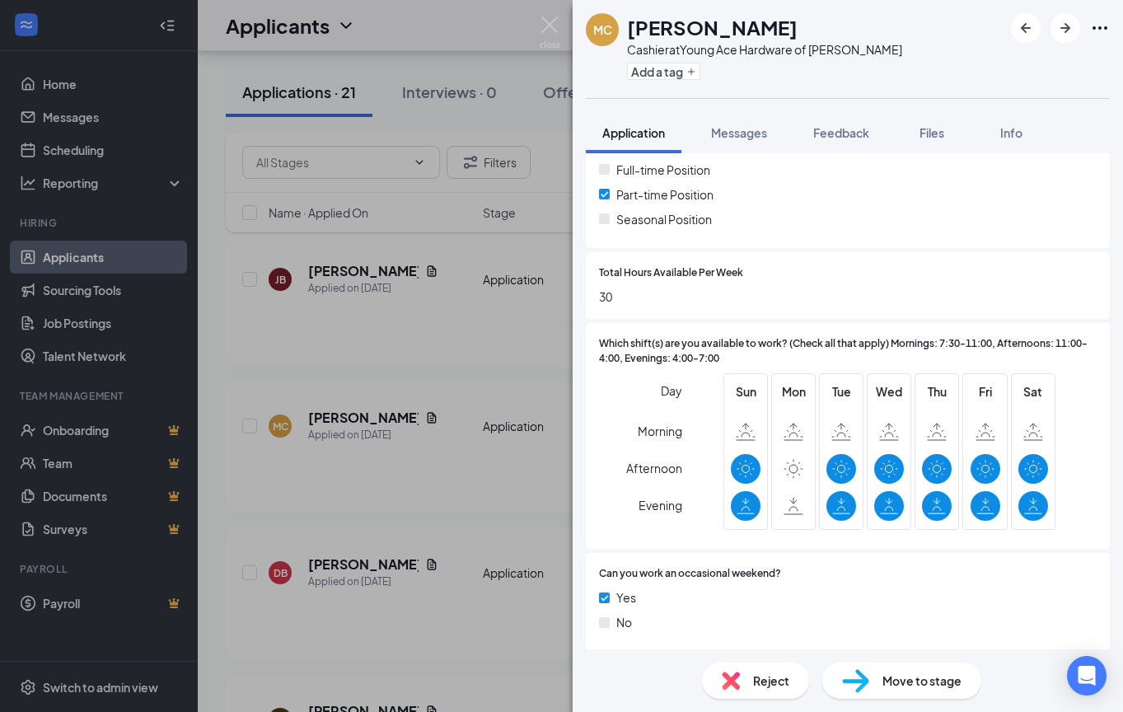
click at [516, 341] on div "MC [PERSON_NAME] at [PERSON_NAME] Ace Hardware of Enka-[PERSON_NAME] Add a tag …" at bounding box center [561, 356] width 1123 height 712
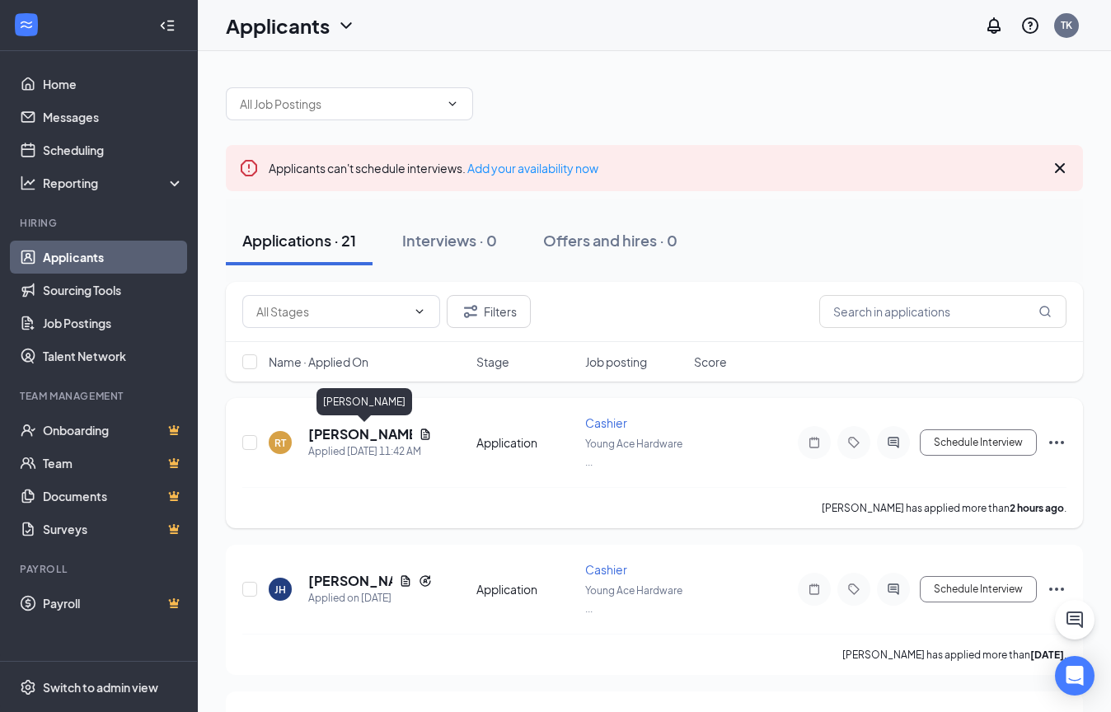
click at [316, 431] on h5 "[PERSON_NAME]" at bounding box center [360, 434] width 104 height 18
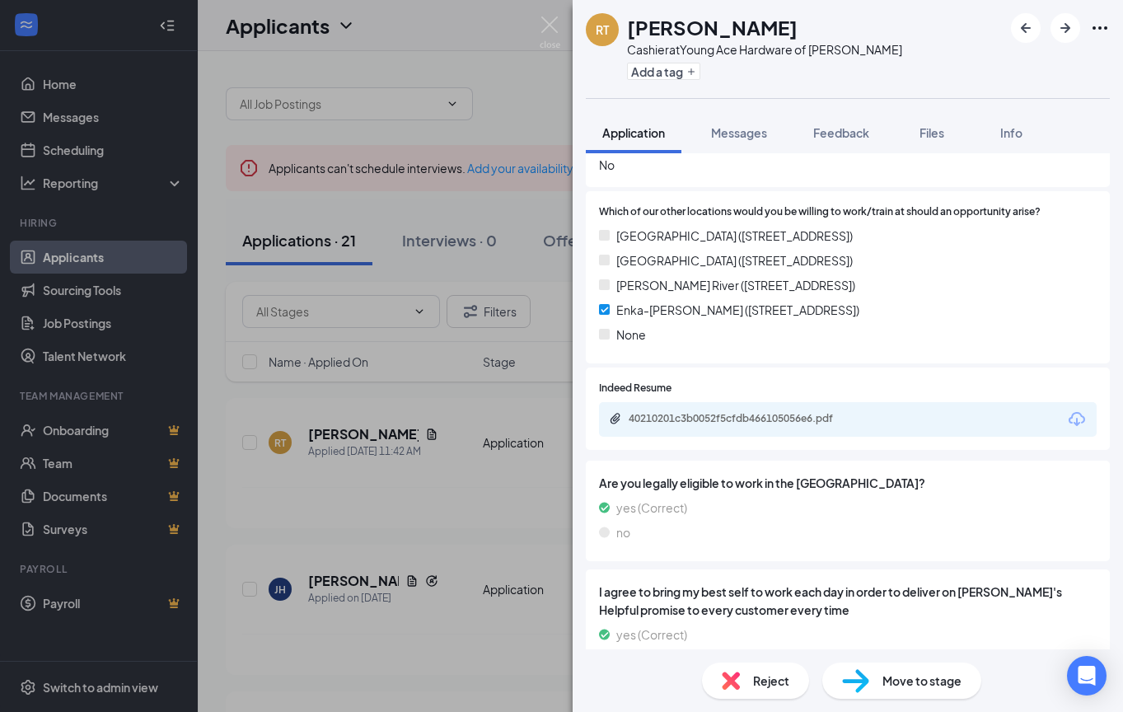
scroll to position [1154, 0]
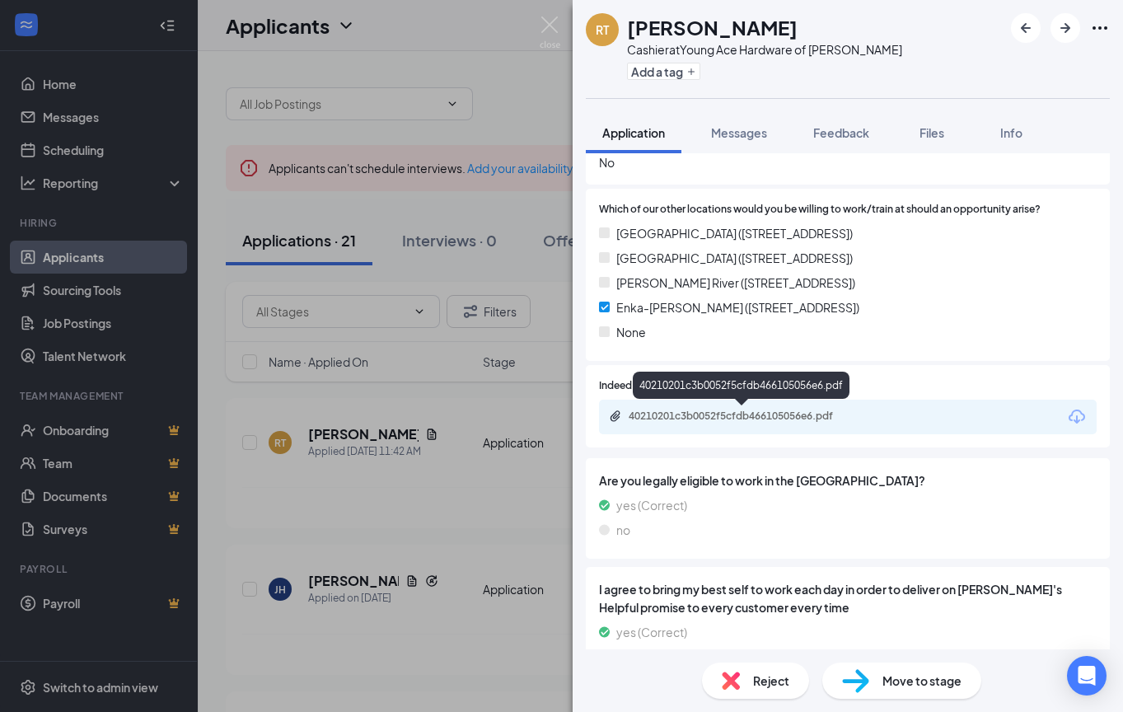
click at [751, 423] on div "40210201c3b0052f5cfdb466105056e6.pdf" at bounding box center [742, 418] width 267 height 16
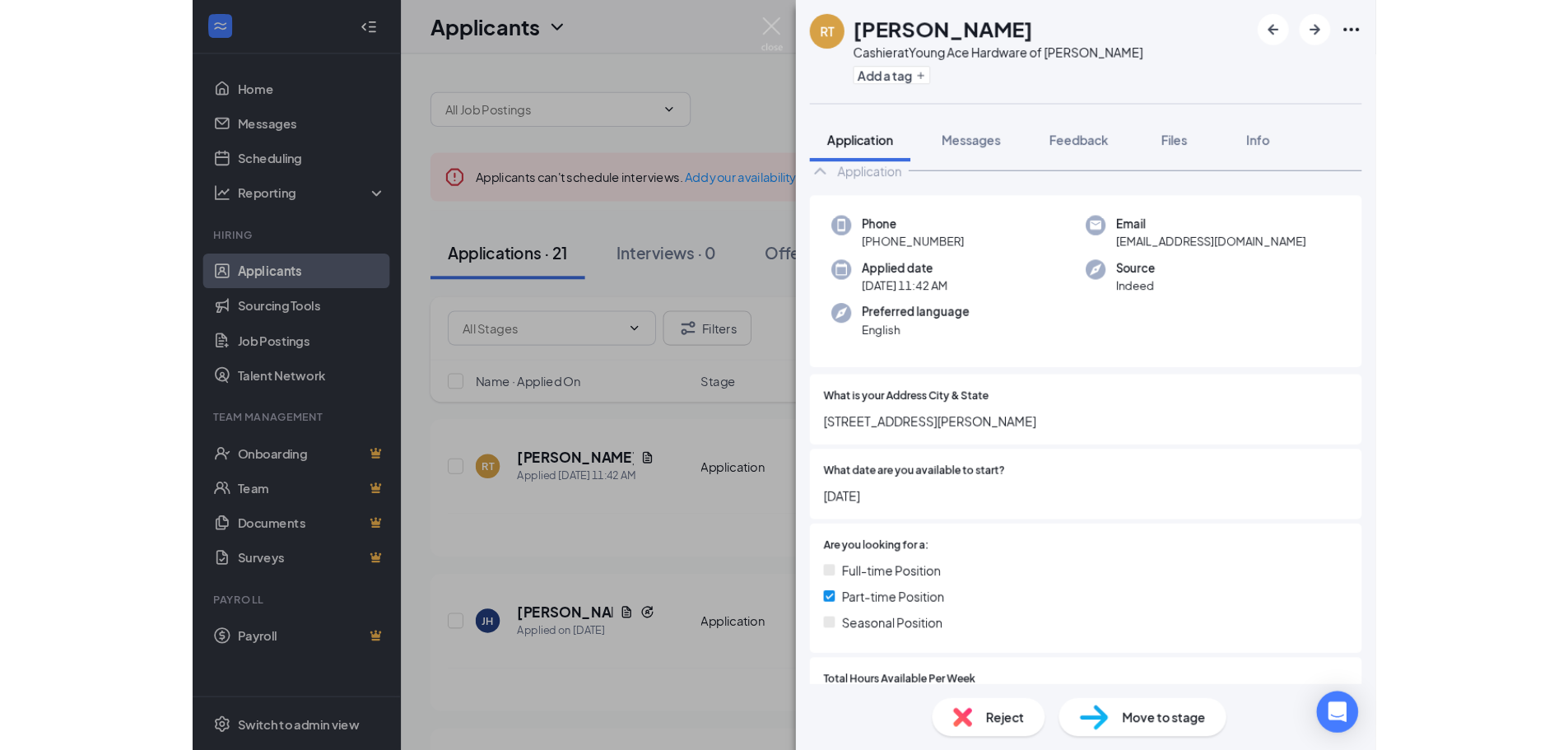
scroll to position [0, 0]
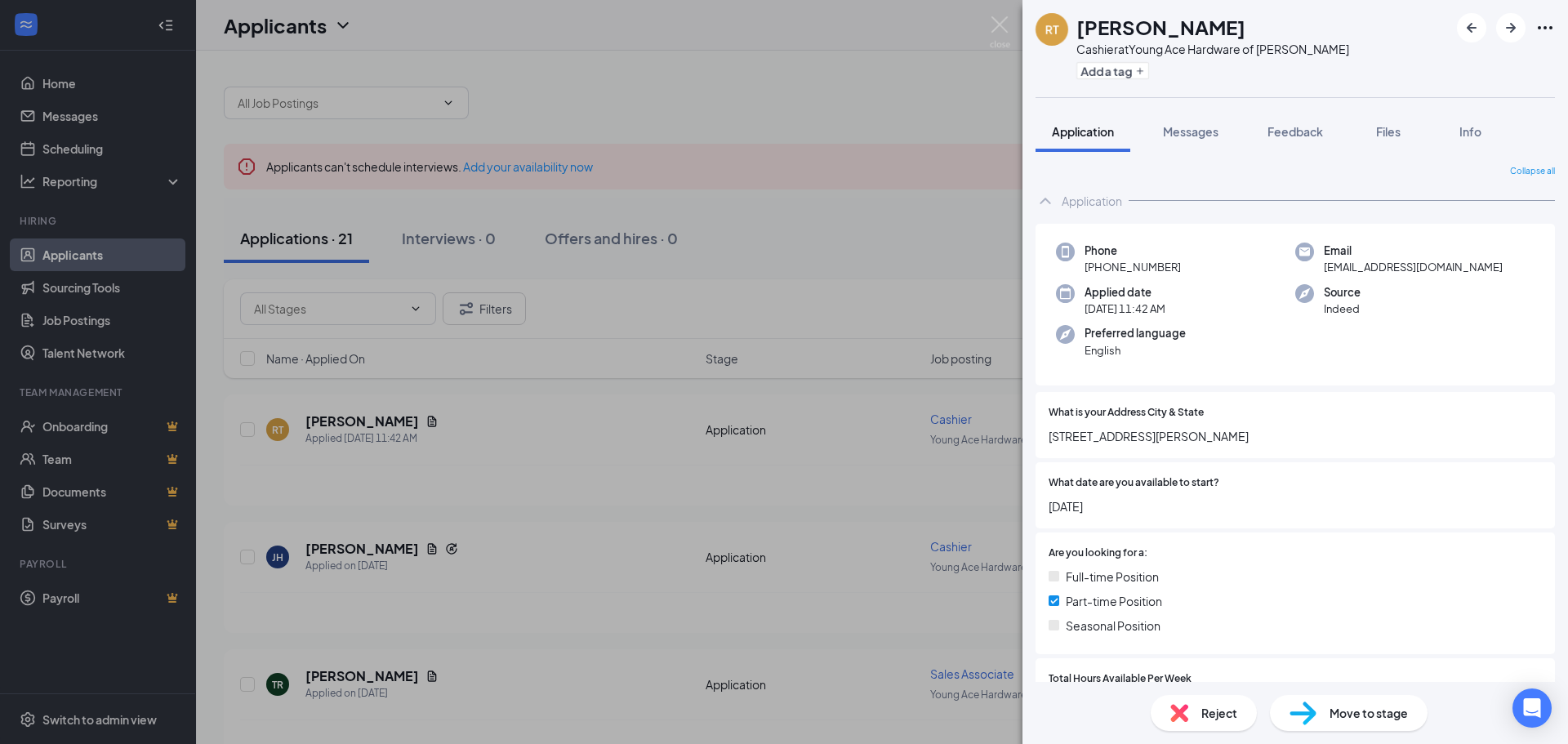
click at [825, 118] on div "RT [PERSON_NAME] Cashier at Young Ace Hardware of Enka-[PERSON_NAME] Add a tag …" at bounding box center [784, 372] width 1568 height 744
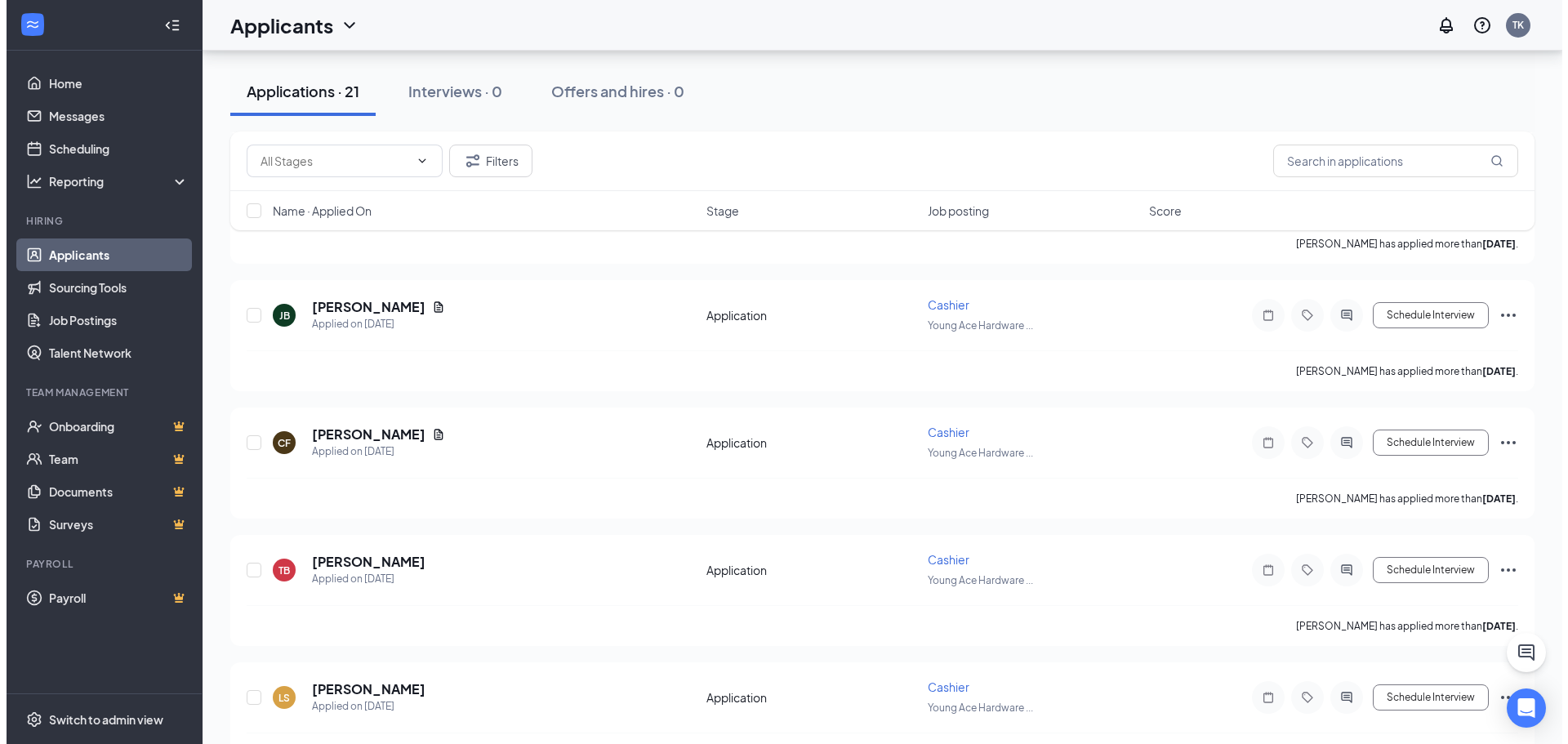
scroll to position [653, 0]
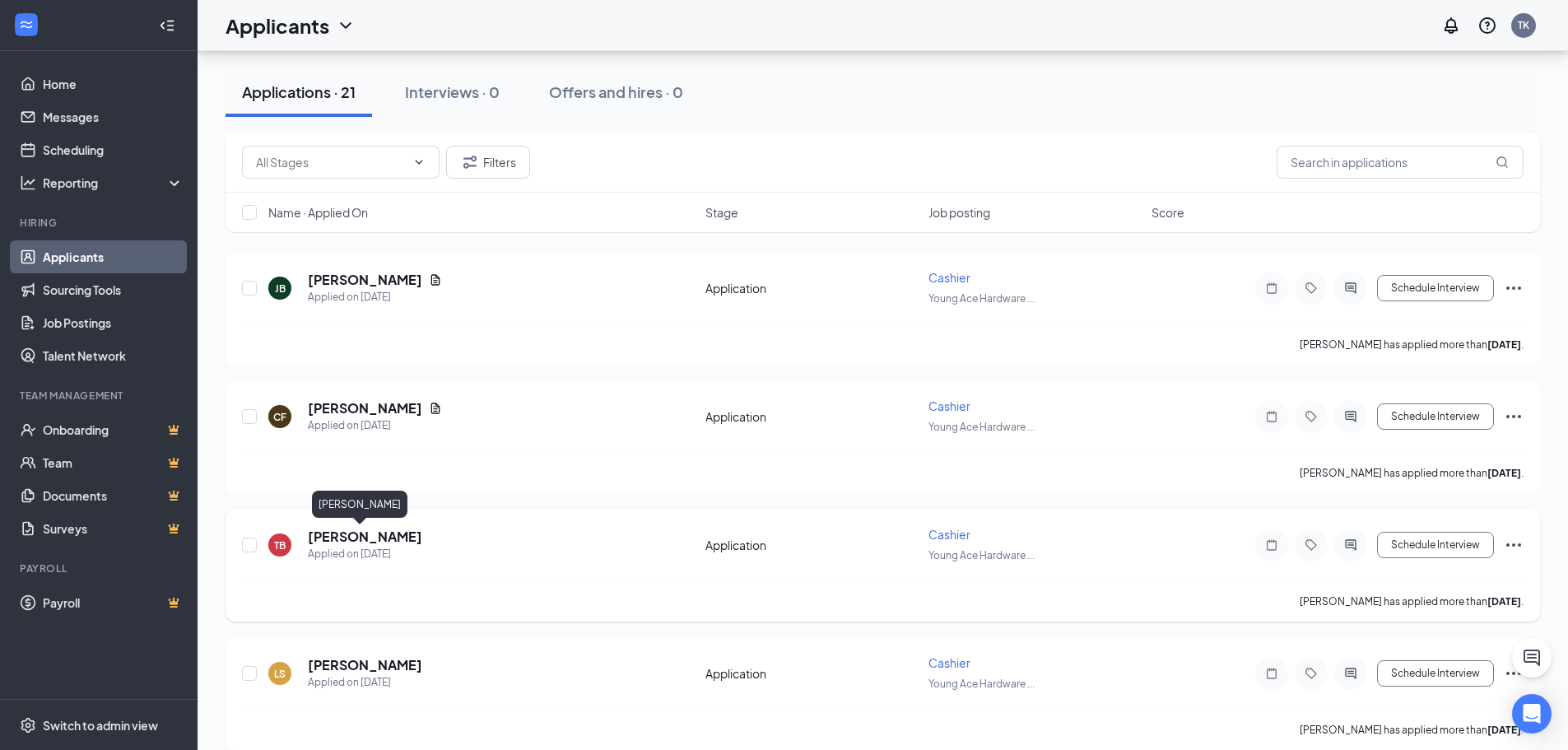
click at [377, 527] on h5 "[PERSON_NAME]" at bounding box center [365, 536] width 115 height 18
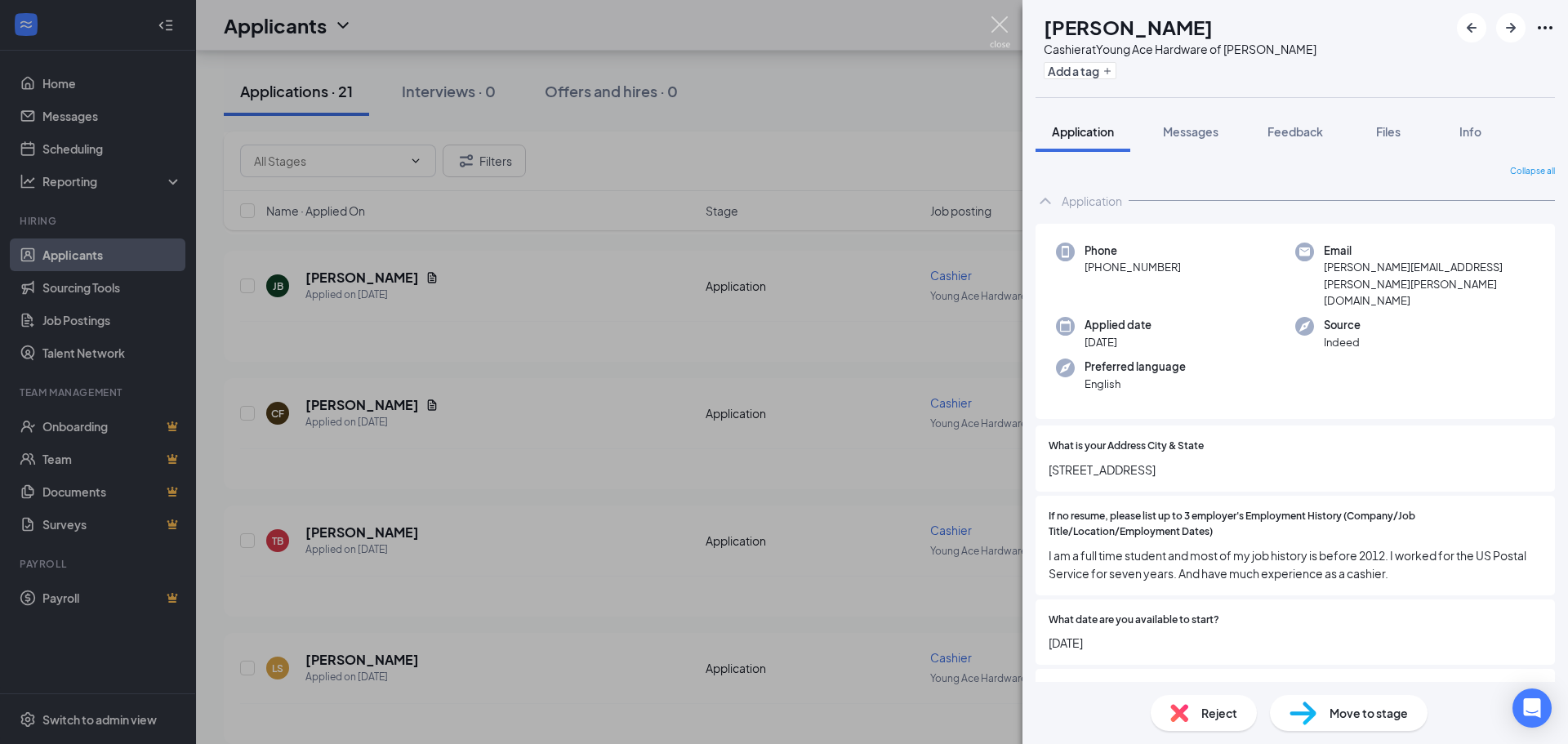
click at [996, 17] on img at bounding box center [1000, 32] width 21 height 32
